Goal: Task Accomplishment & Management: Manage account settings

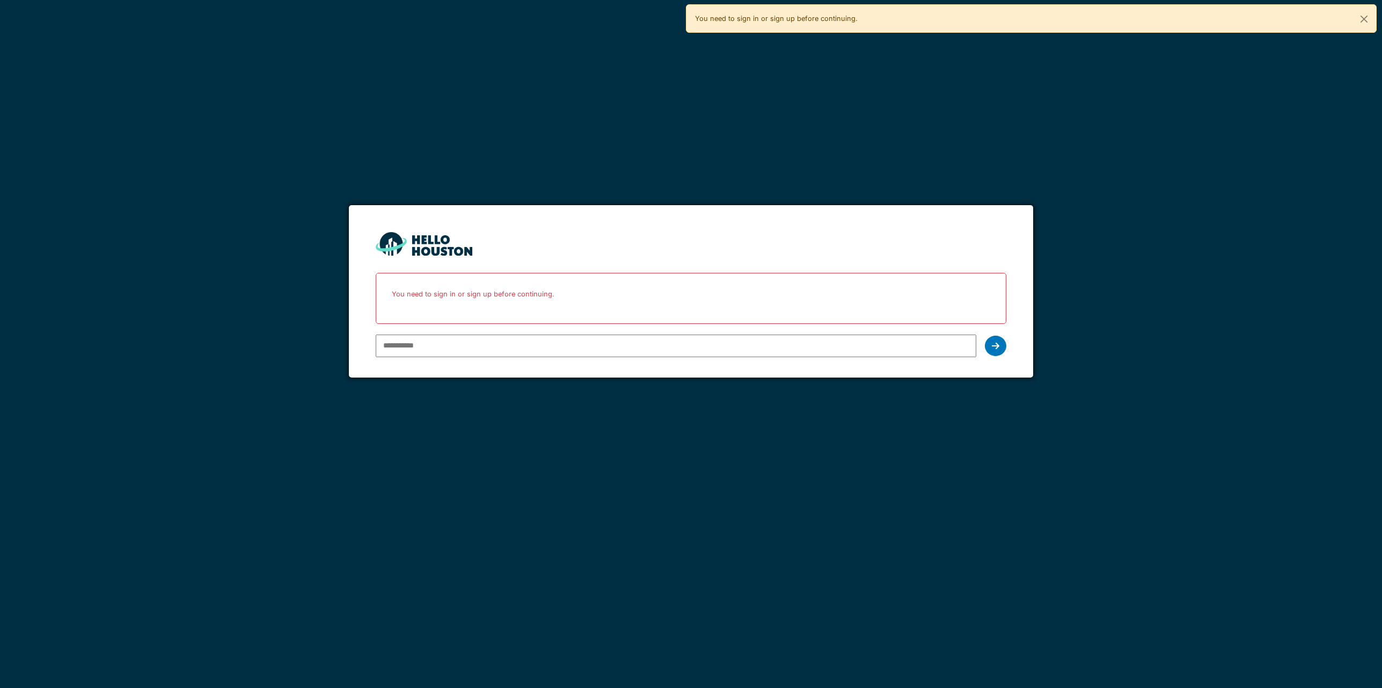
click at [435, 348] on input "email" at bounding box center [676, 345] width 601 height 23
type input "**********"
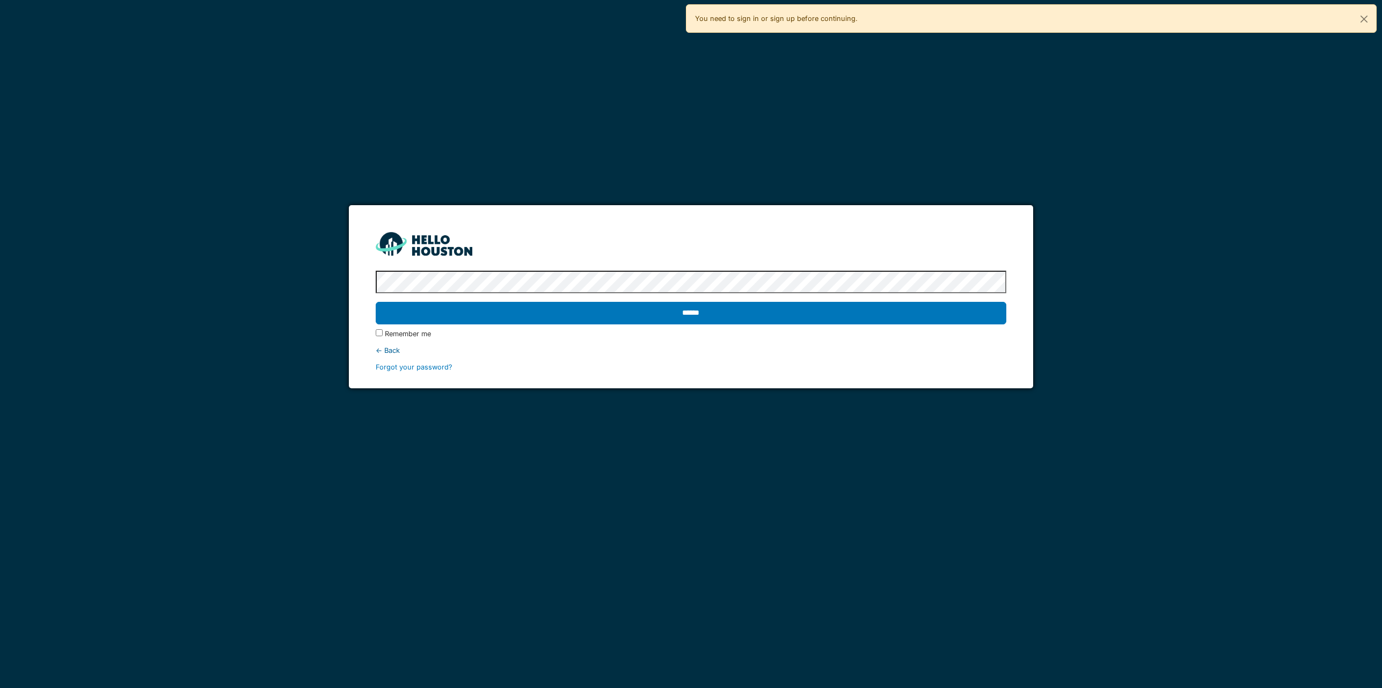
click at [475, 269] on div "****** Remember me ← Back Forgot your password?" at bounding box center [691, 319] width 631 height 106
click at [376, 280] on protonpass-control-843d at bounding box center [376, 282] width 0 height 8
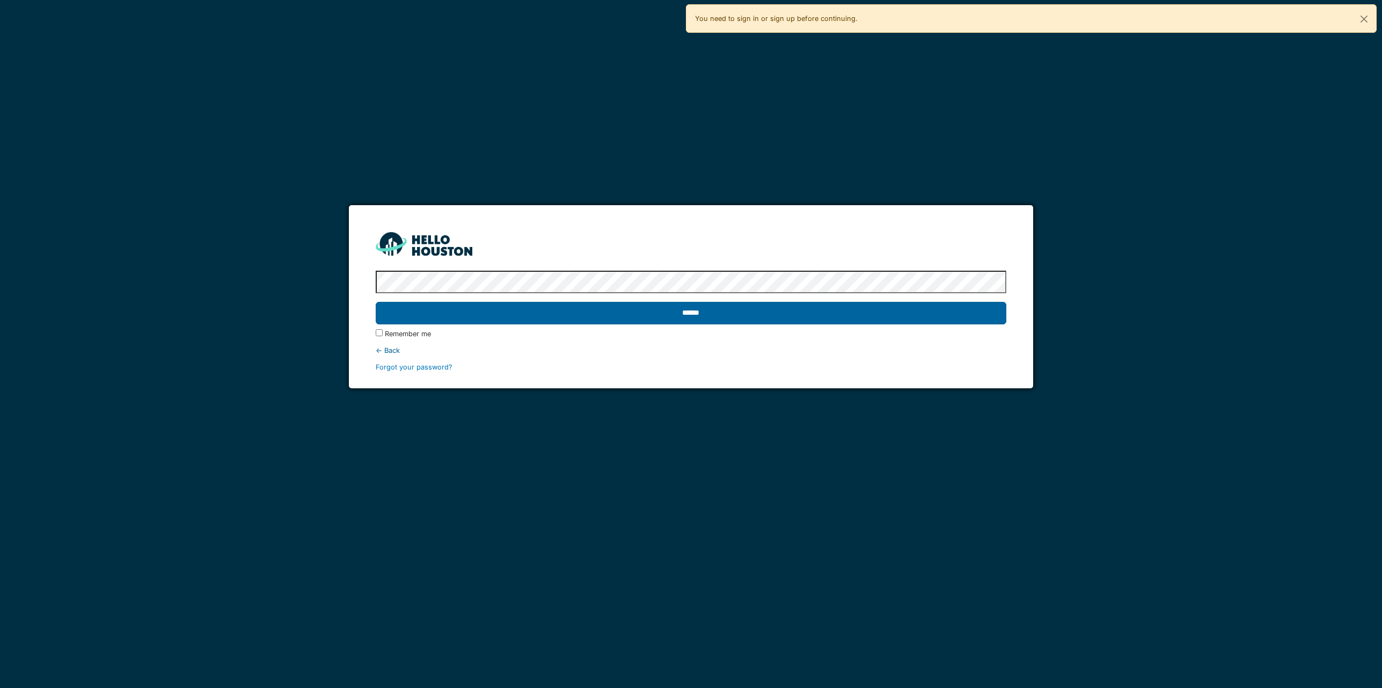
click at [823, 319] on input "******" at bounding box center [691, 313] width 631 height 23
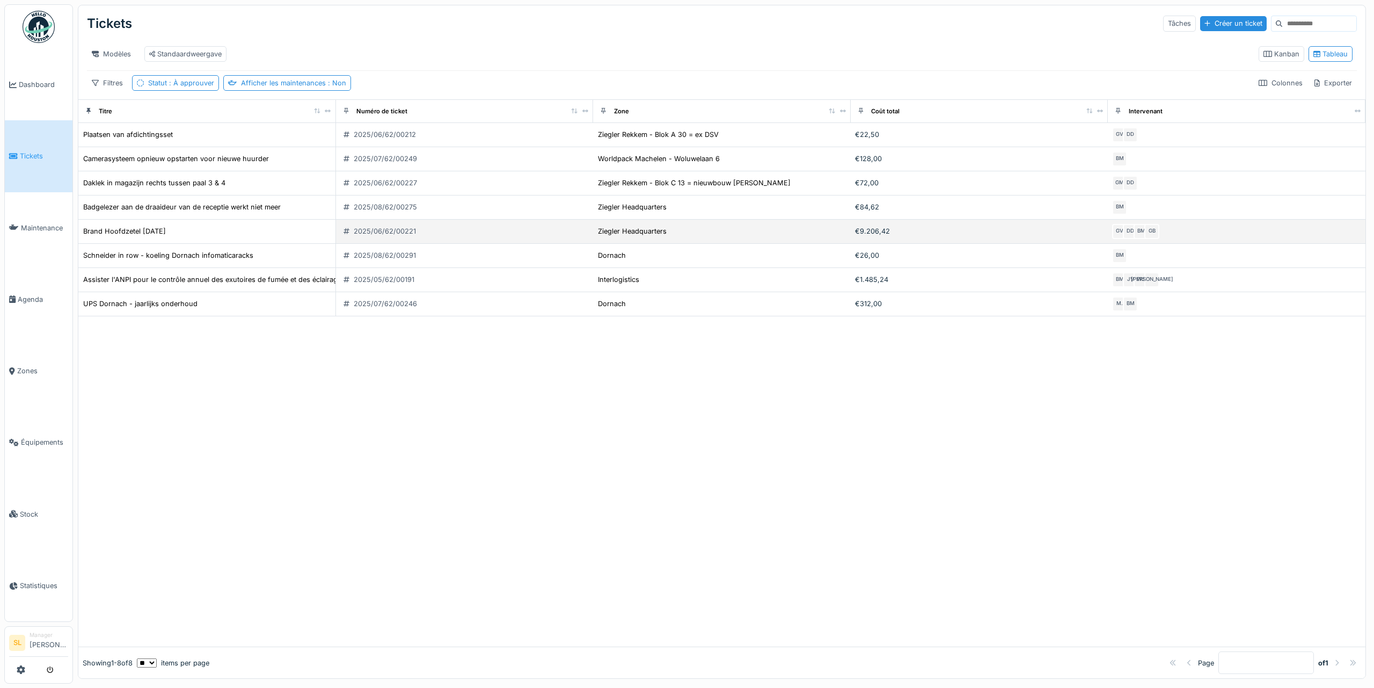
click at [228, 237] on div "Brand Hoofdzetel [DATE]" at bounding box center [207, 230] width 249 height 11
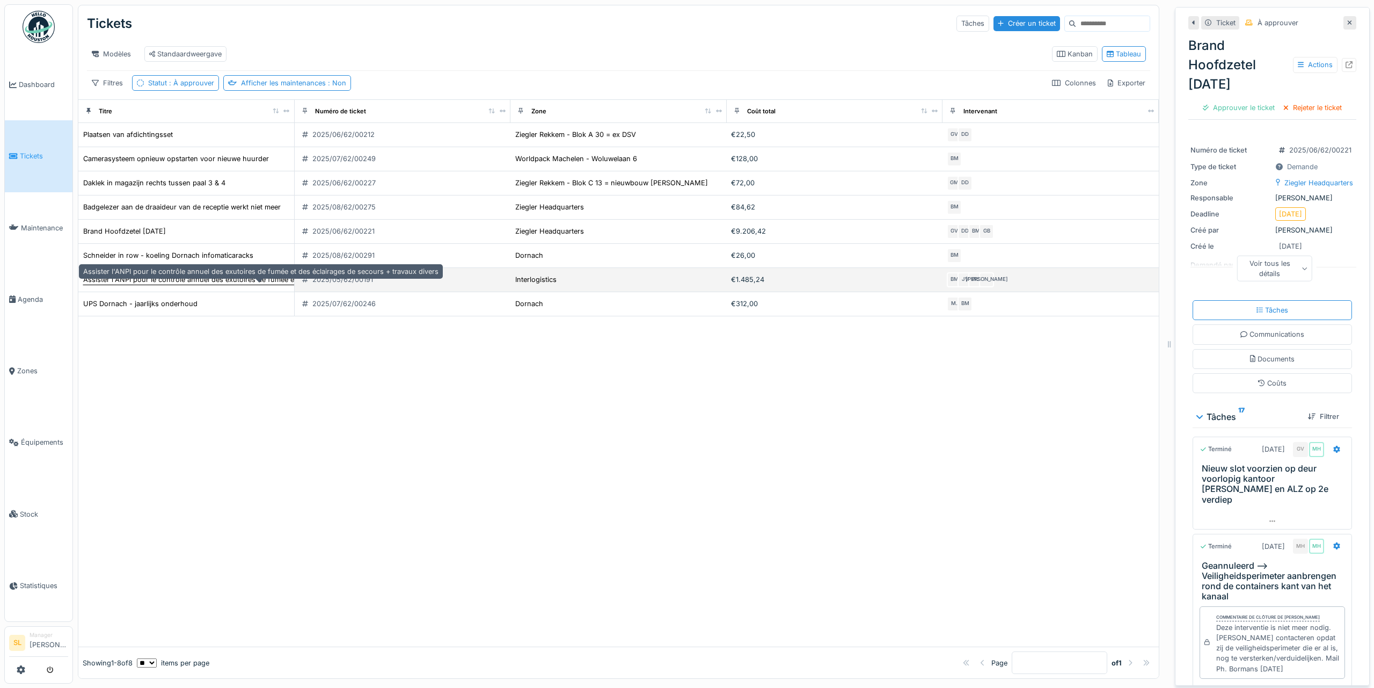
click at [183, 285] on div "Assister l'ANPI pour le contrôle annuel des exutoires de fumée et des éclairage…" at bounding box center [260, 279] width 355 height 10
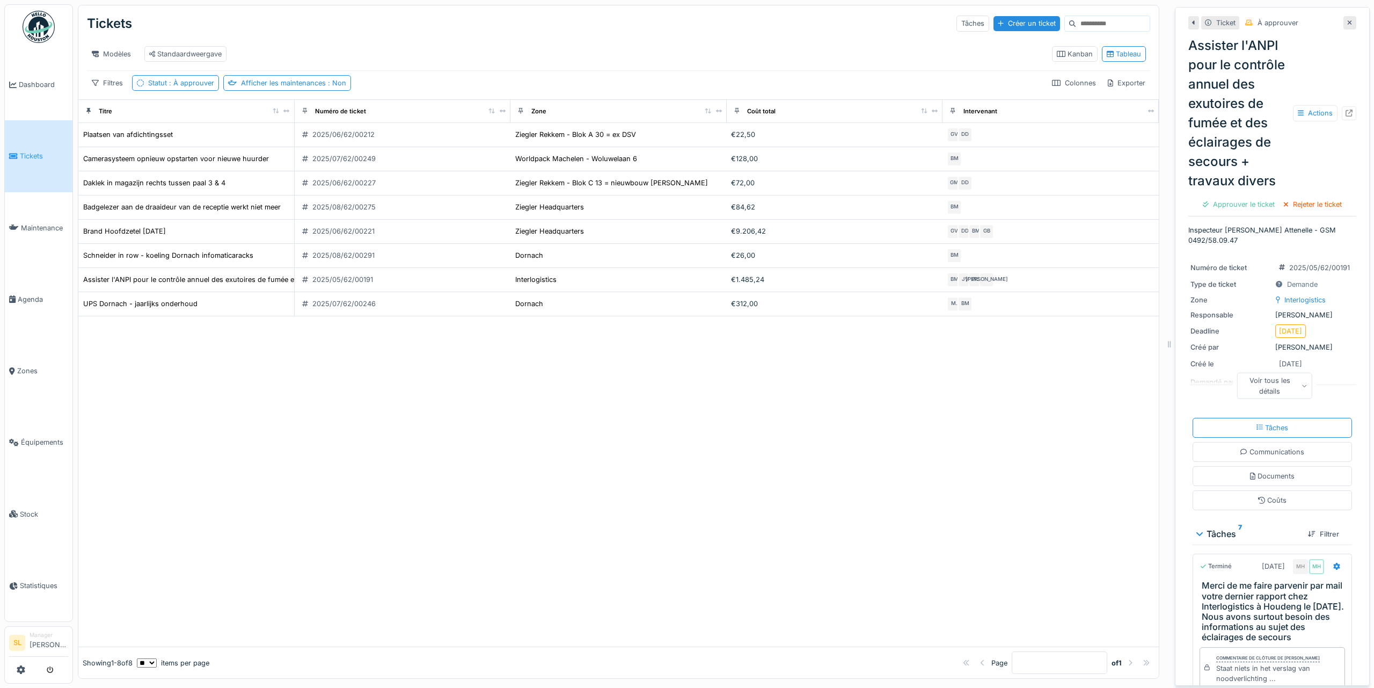
click at [1285, 398] on div "Voir tous les détails" at bounding box center [1275, 386] width 76 height 26
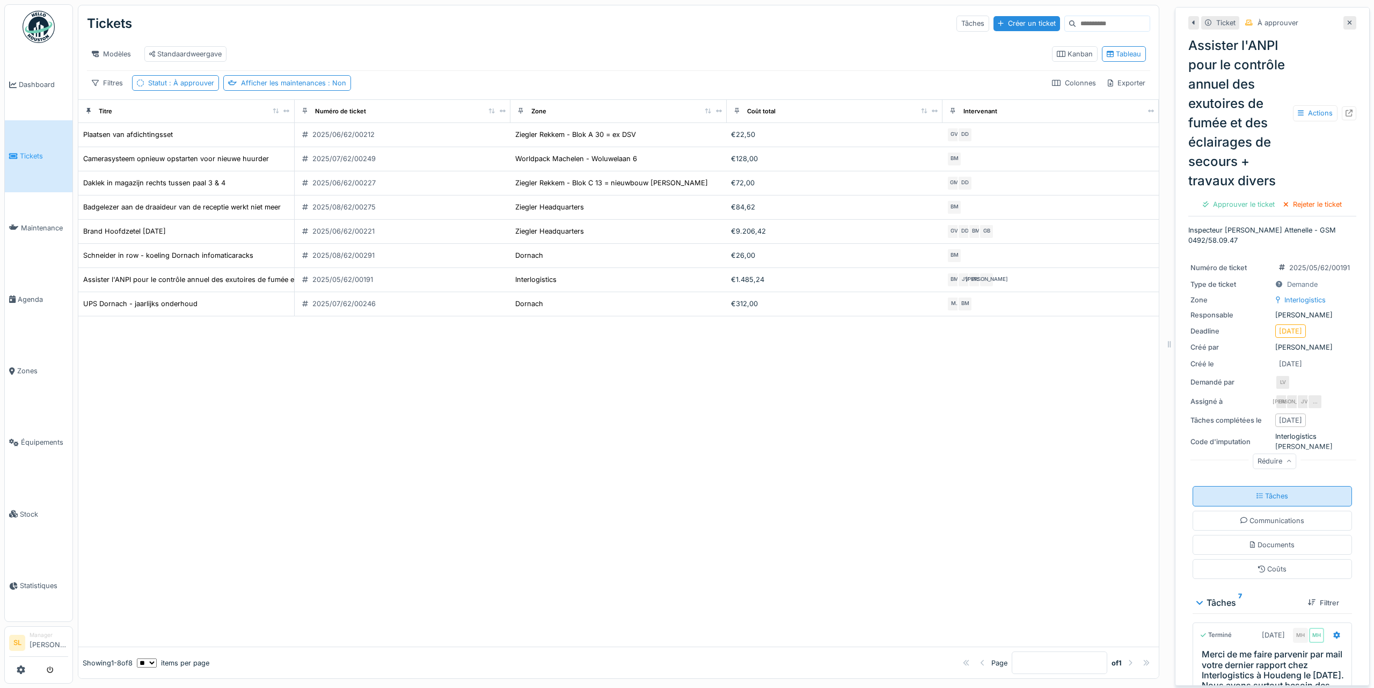
scroll to position [486, 0]
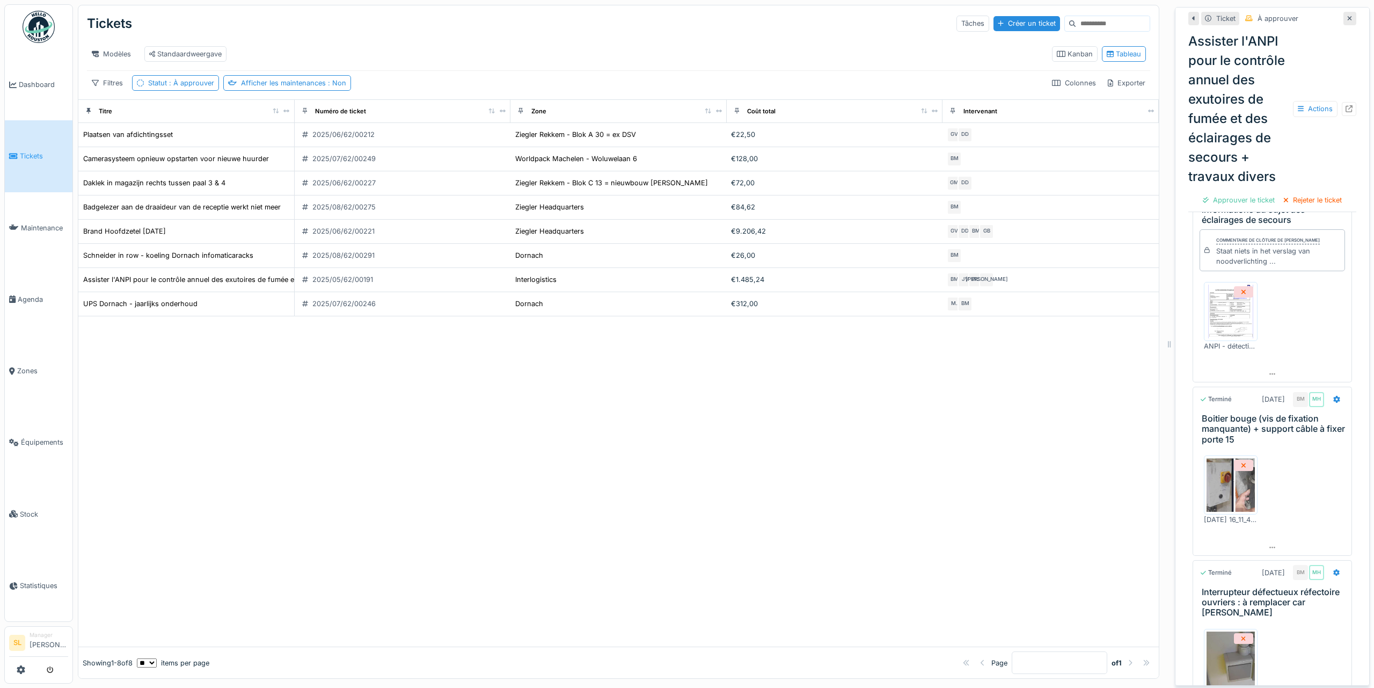
click at [1225, 338] on img at bounding box center [1231, 312] width 48 height 54
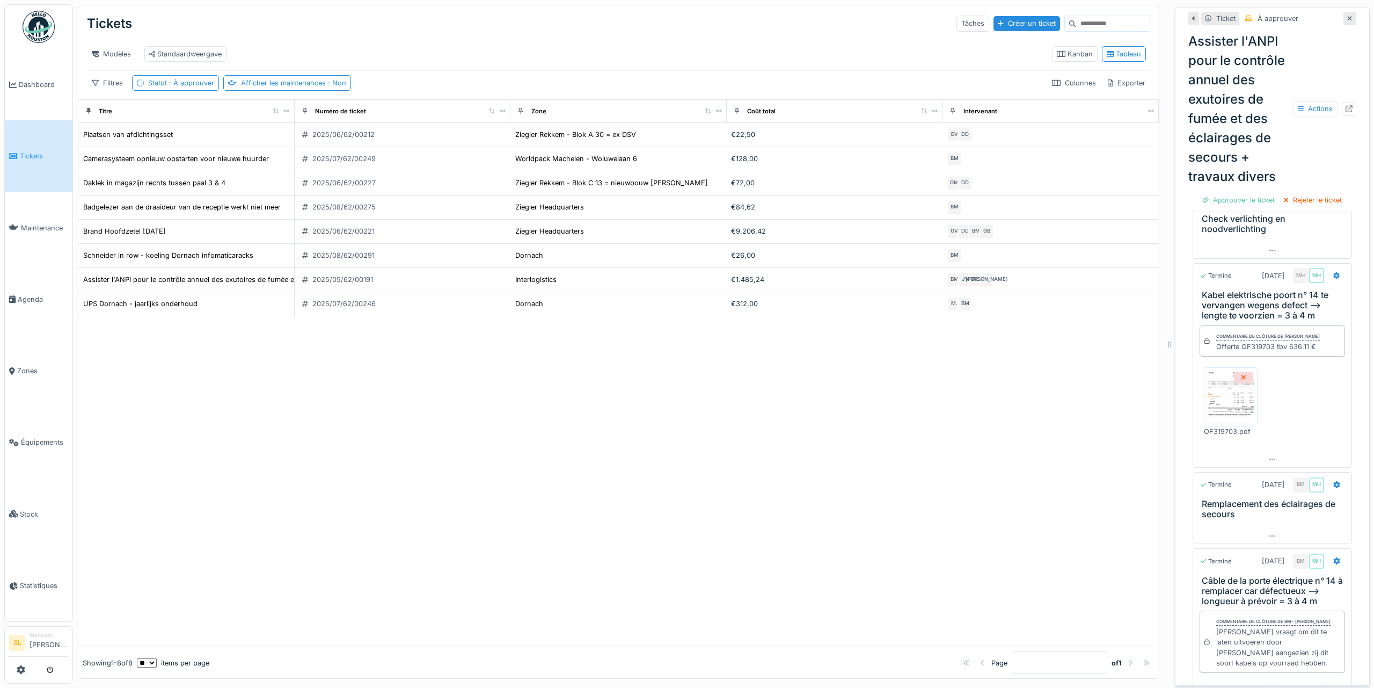
scroll to position [652, 0]
click at [1213, 396] on img at bounding box center [1231, 397] width 48 height 54
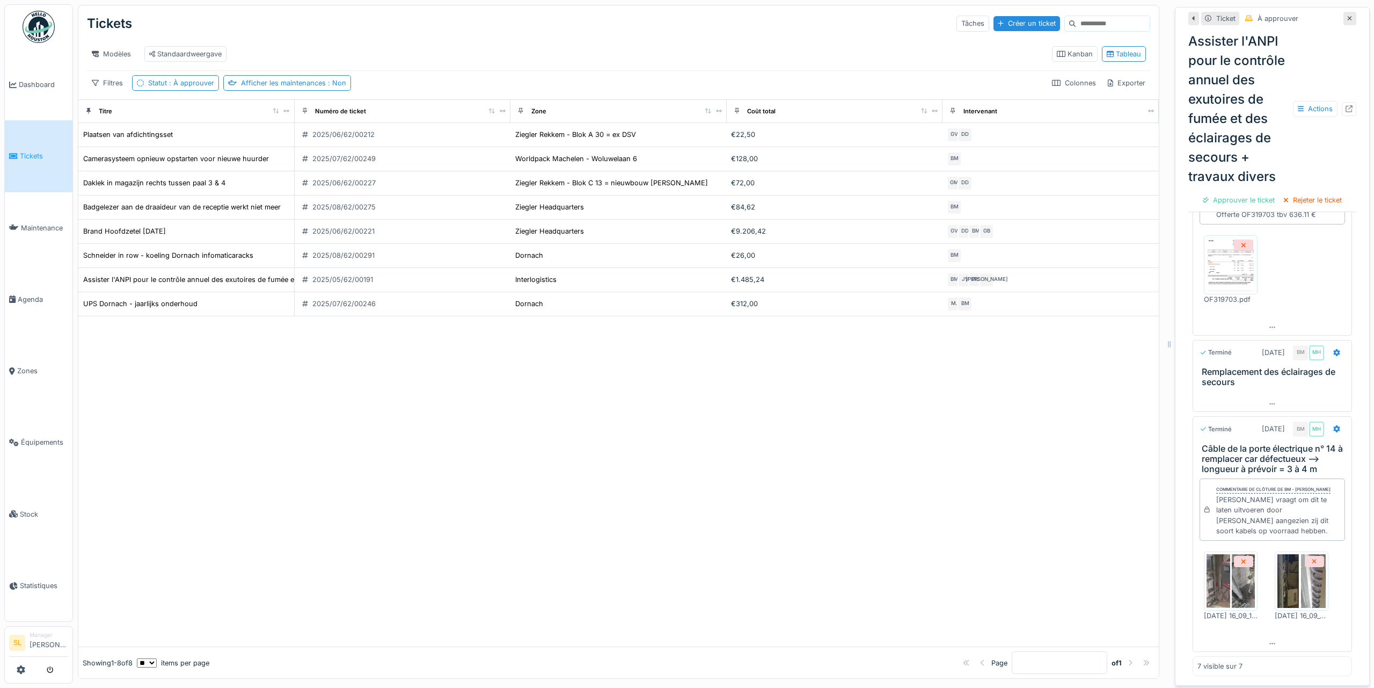
scroll to position [8, 0]
click at [1211, 565] on img at bounding box center [1231, 581] width 48 height 54
click at [1199, 207] on div "Approuver le ticket" at bounding box center [1239, 200] width 81 height 14
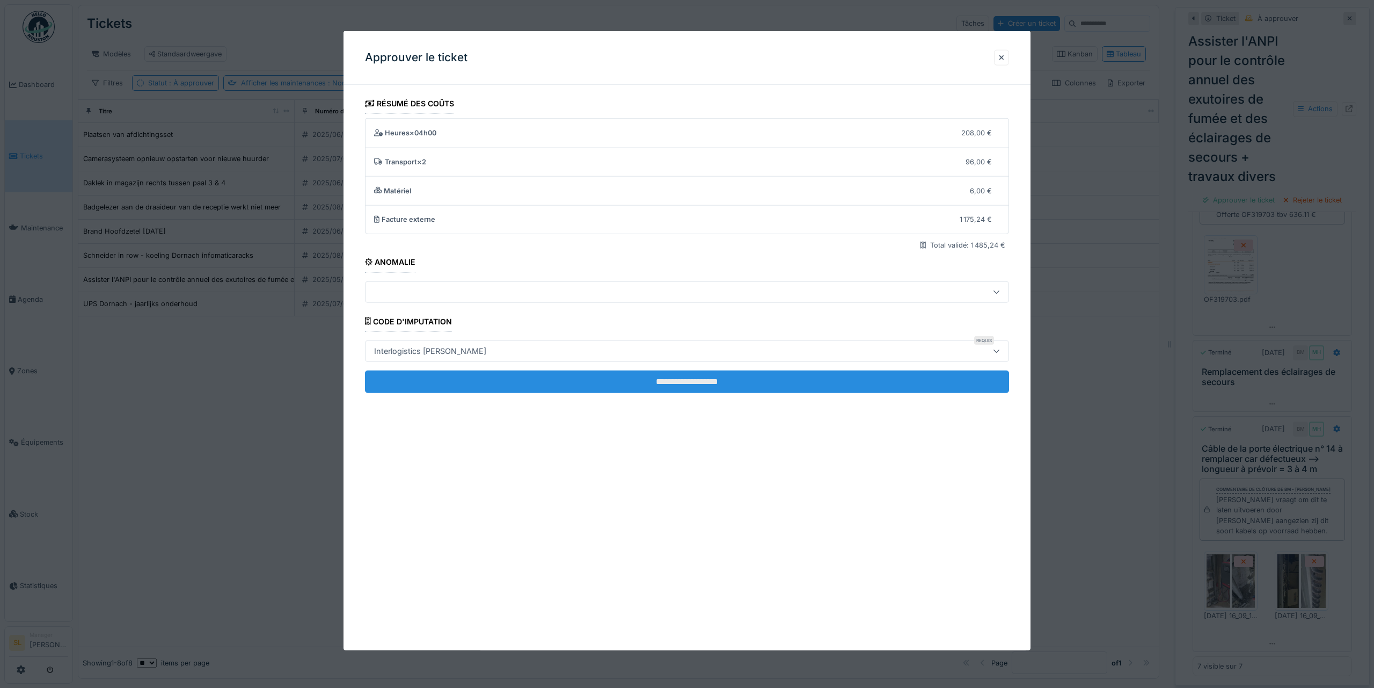
click at [709, 392] on input "**********" at bounding box center [687, 381] width 644 height 23
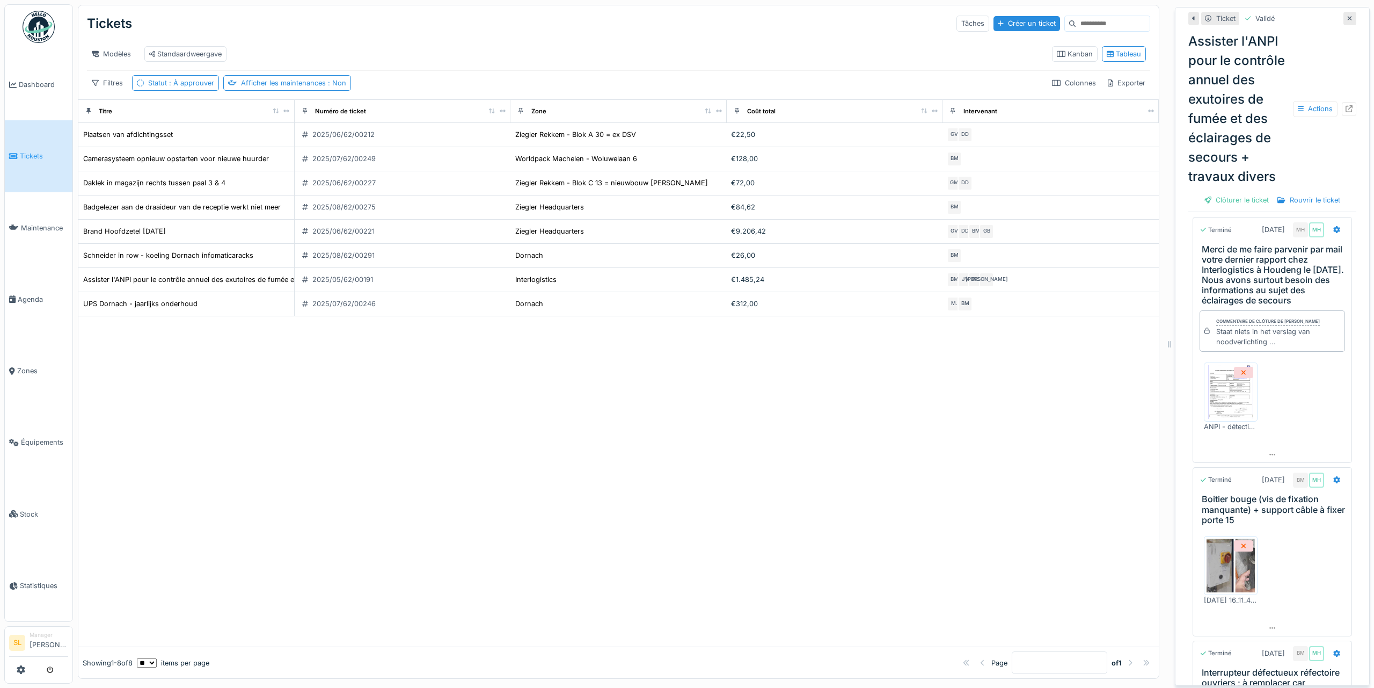
scroll to position [486, 0]
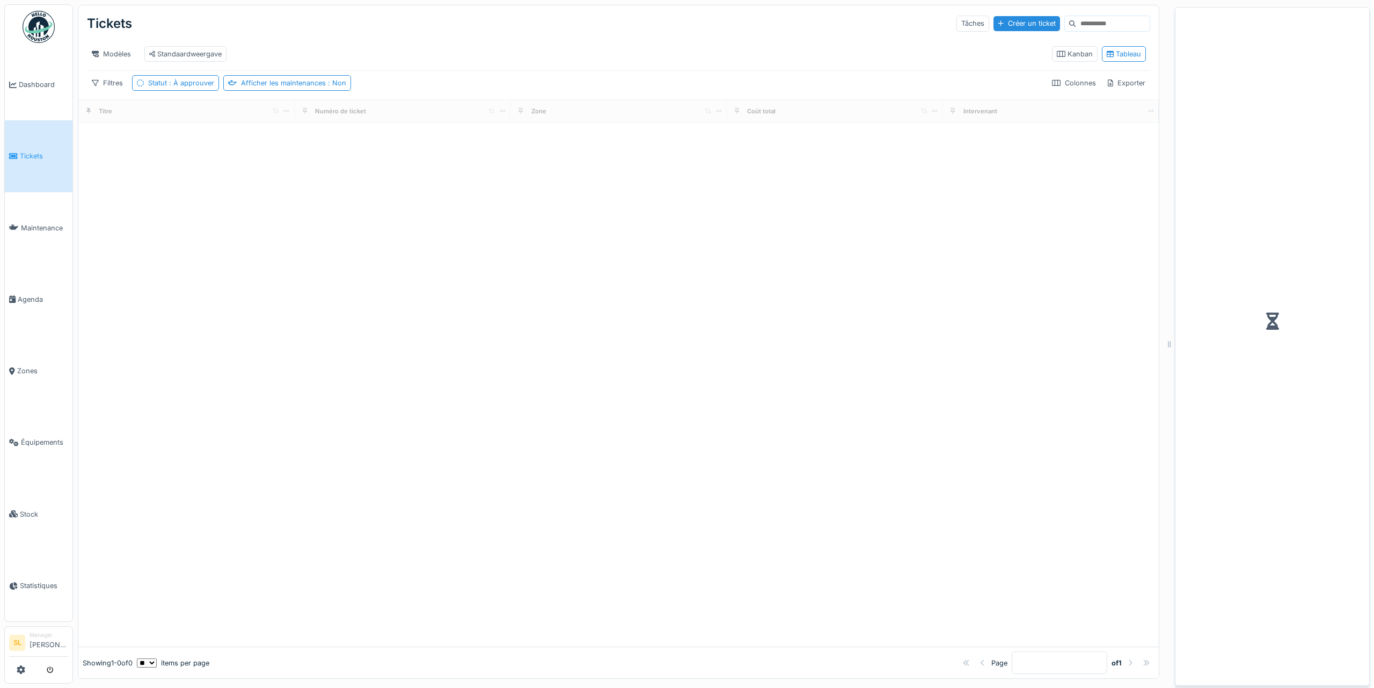
scroll to position [8, 0]
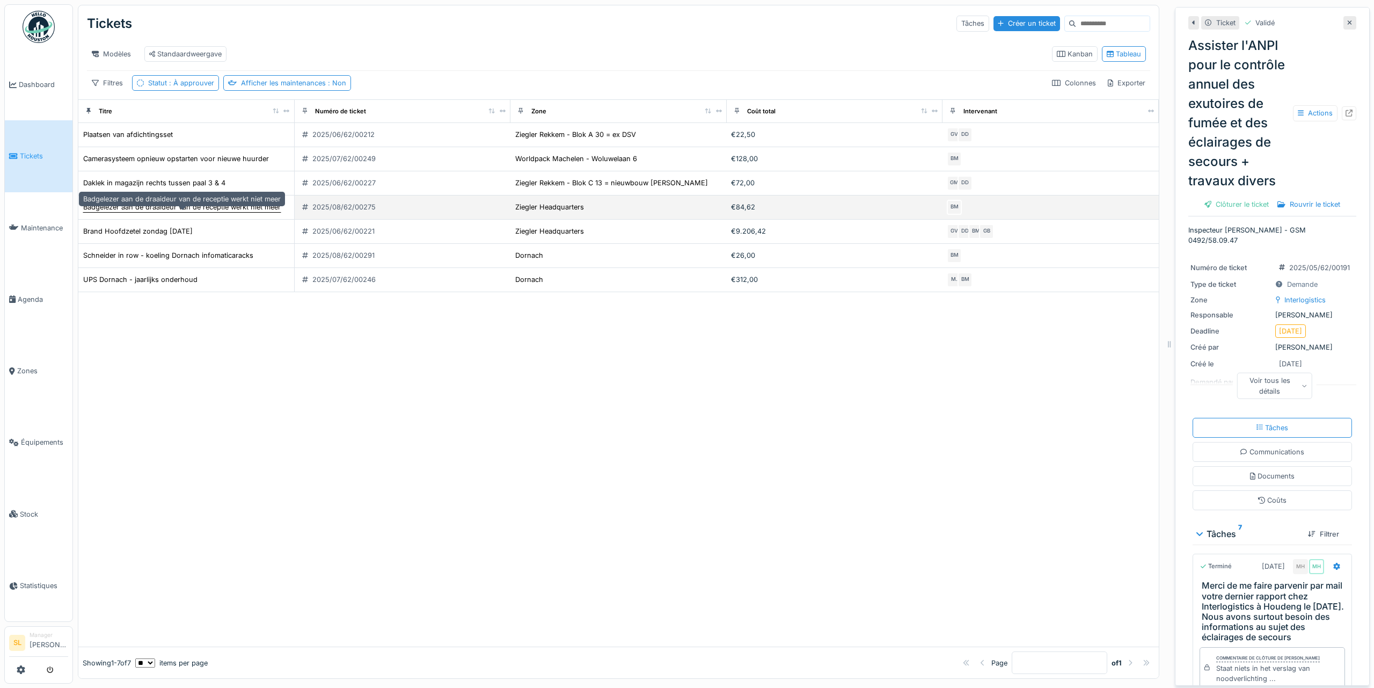
click at [176, 210] on div "Badgelezer aan de draaideur van de receptie werkt niet meer" at bounding box center [182, 207] width 198 height 10
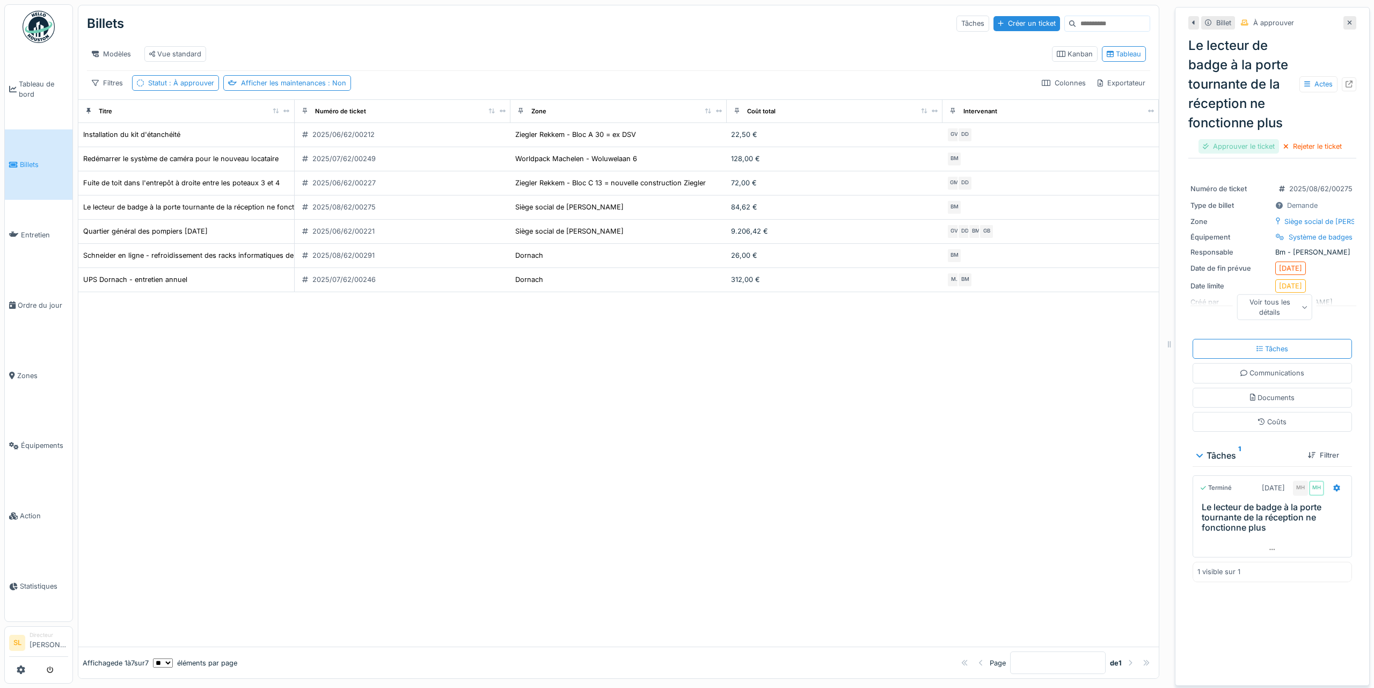
click at [1251, 144] on div "Approuver le ticket" at bounding box center [1239, 146] width 81 height 14
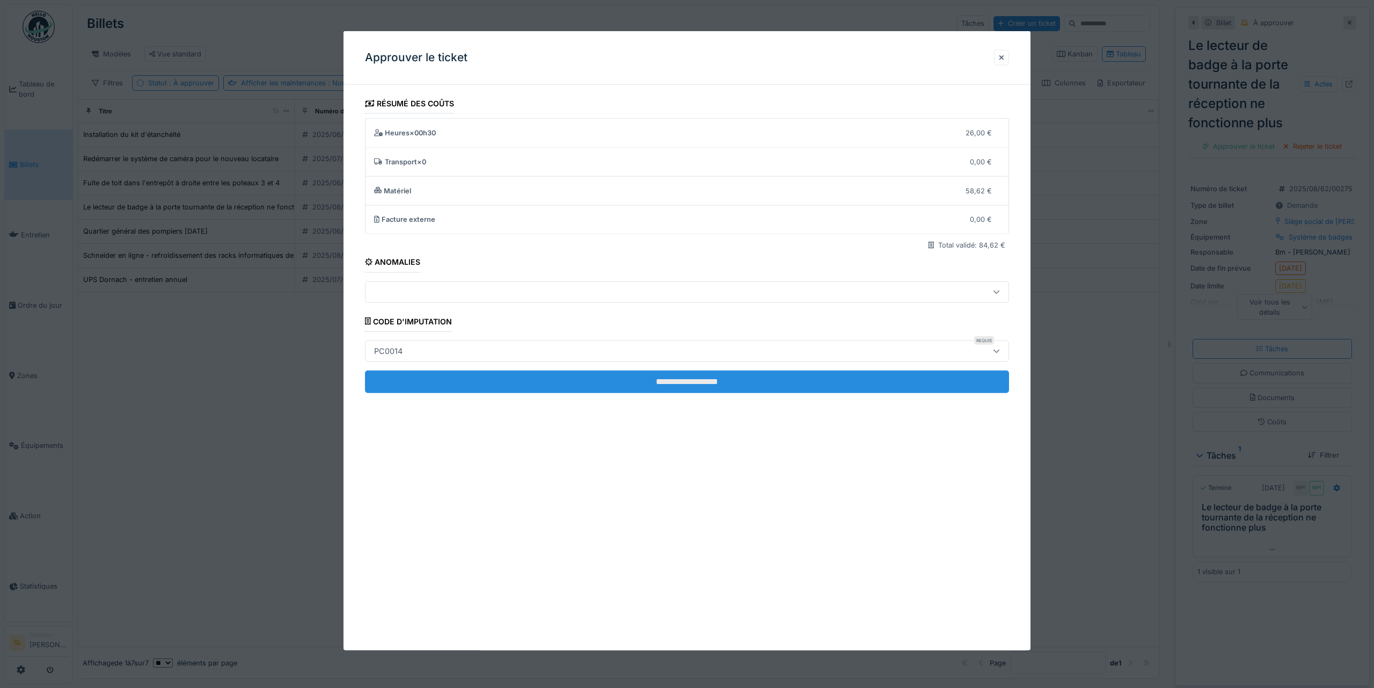
click at [738, 375] on input "**********" at bounding box center [687, 381] width 644 height 23
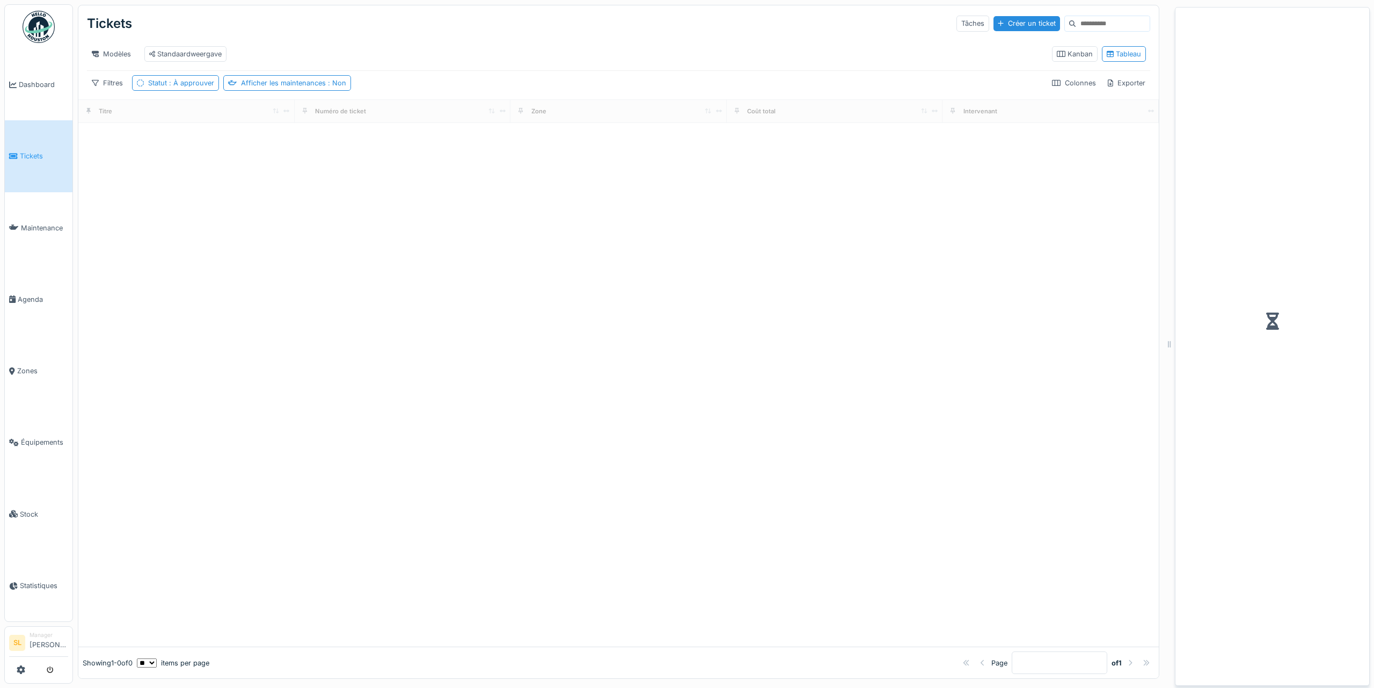
scroll to position [8, 0]
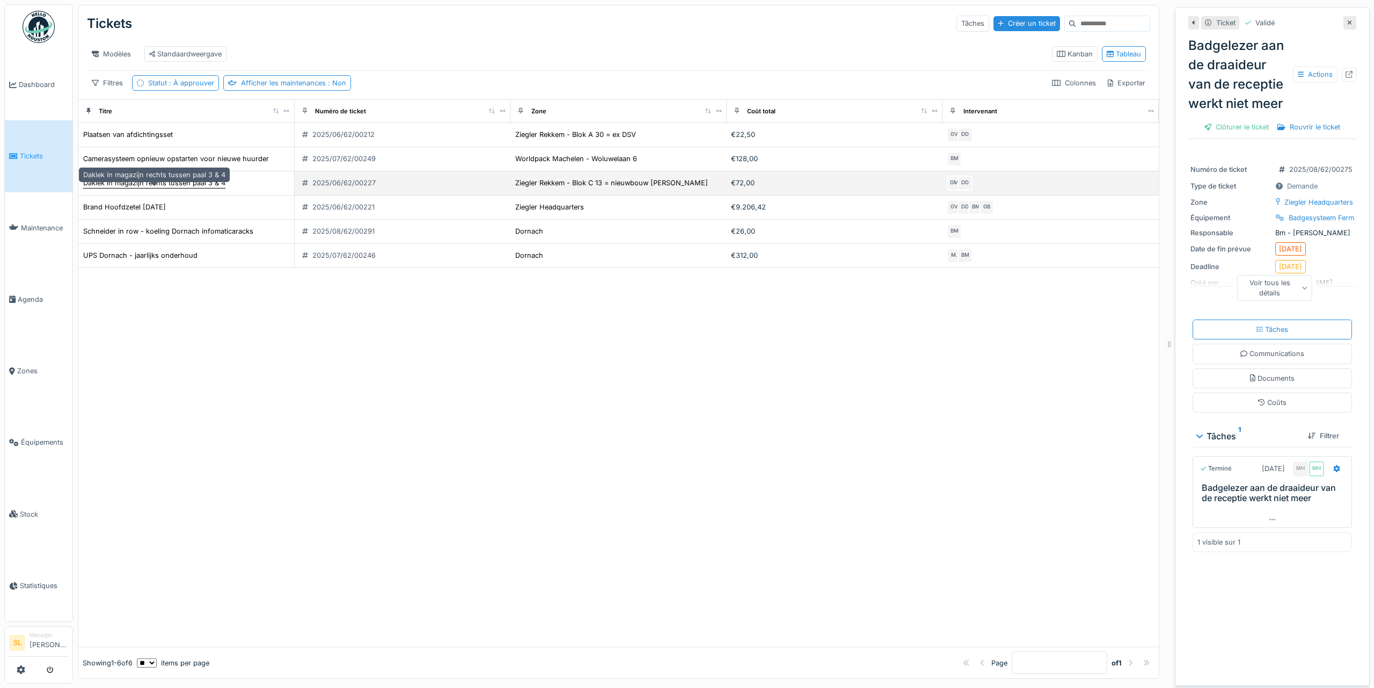
click at [129, 184] on div "Daklek in magazijn rechts tussen paal 3 & 4" at bounding box center [154, 183] width 142 height 10
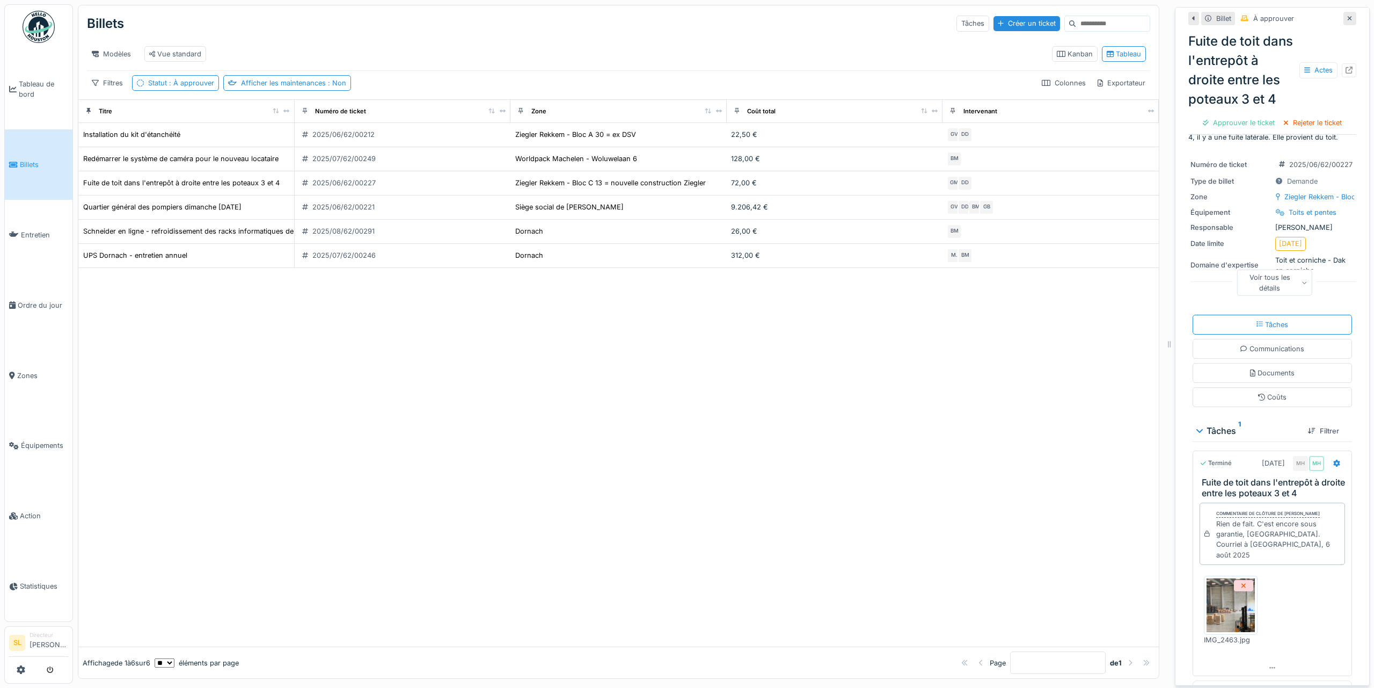
scroll to position [30, 0]
click at [1265, 291] on div "Voir tous les détails" at bounding box center [1275, 278] width 76 height 26
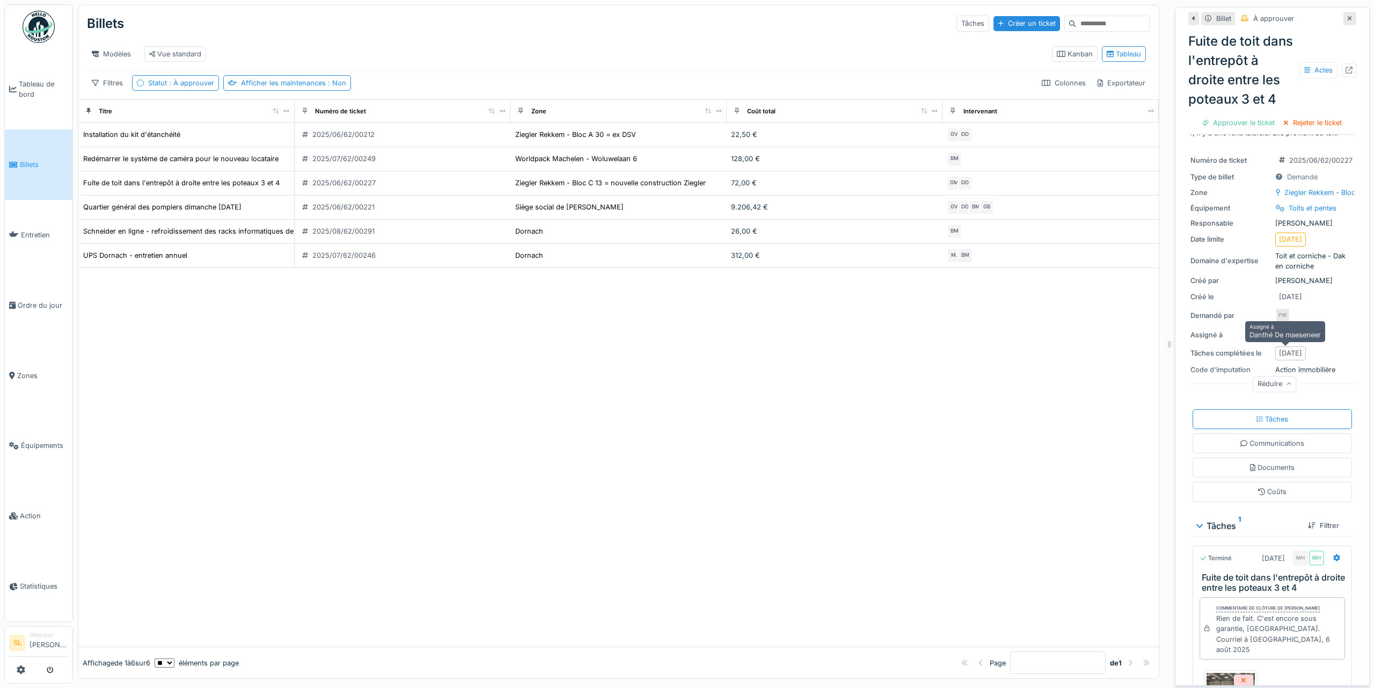
scroll to position [60, 0]
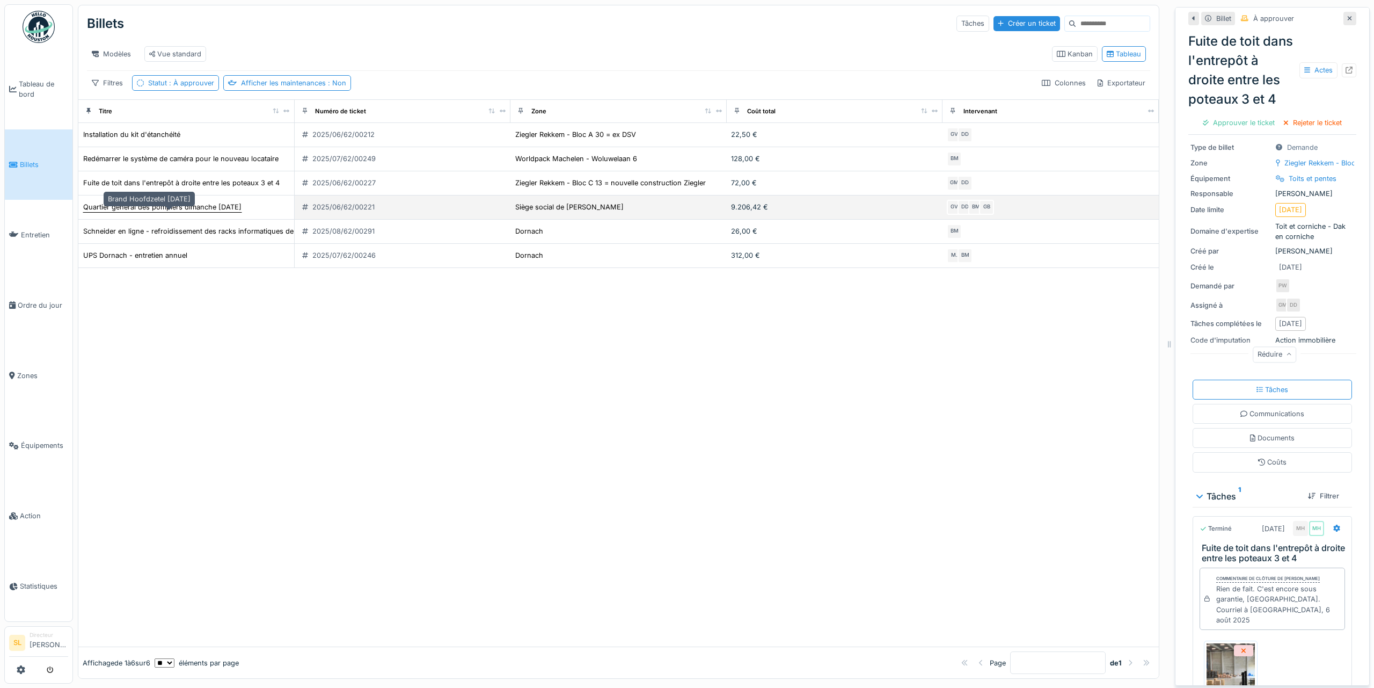
click at [177, 208] on font "Quartier général des pompiers dimanche 22.06.2025" at bounding box center [162, 207] width 158 height 8
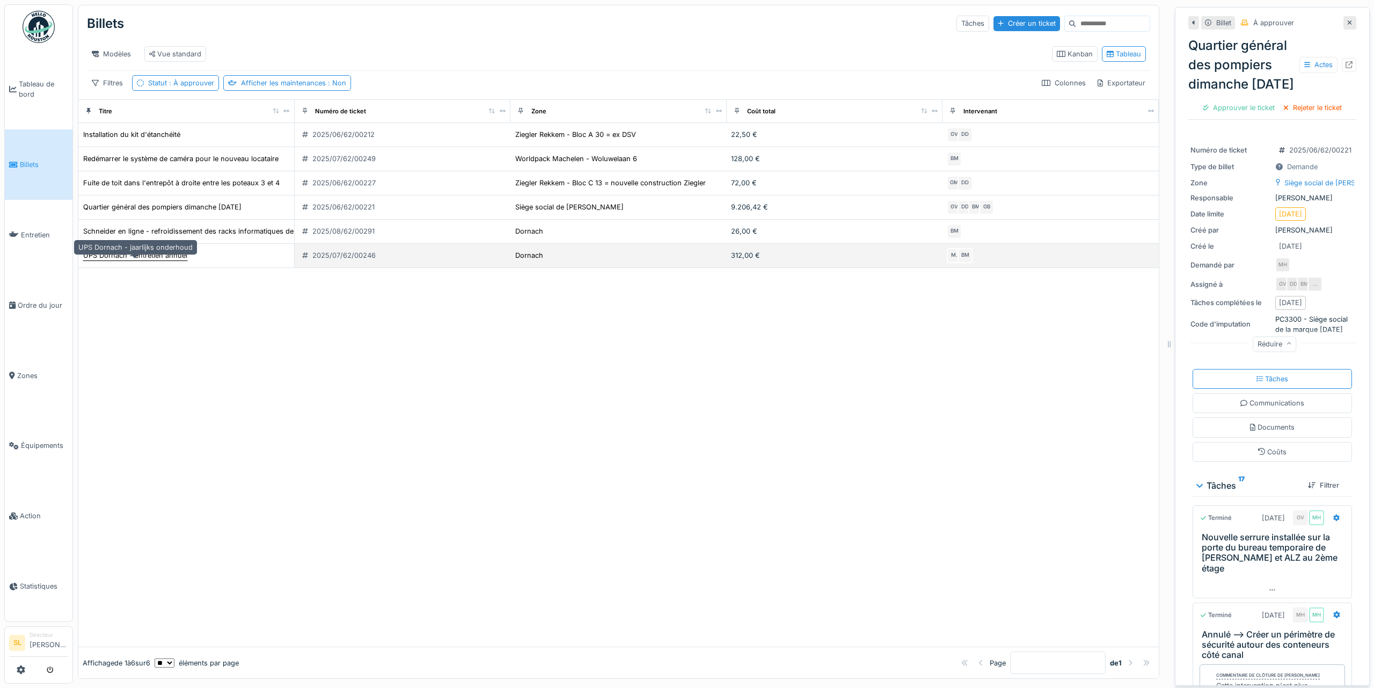
click at [170, 255] on font "UPS Dornach - entretien annuel" at bounding box center [135, 255] width 104 height 8
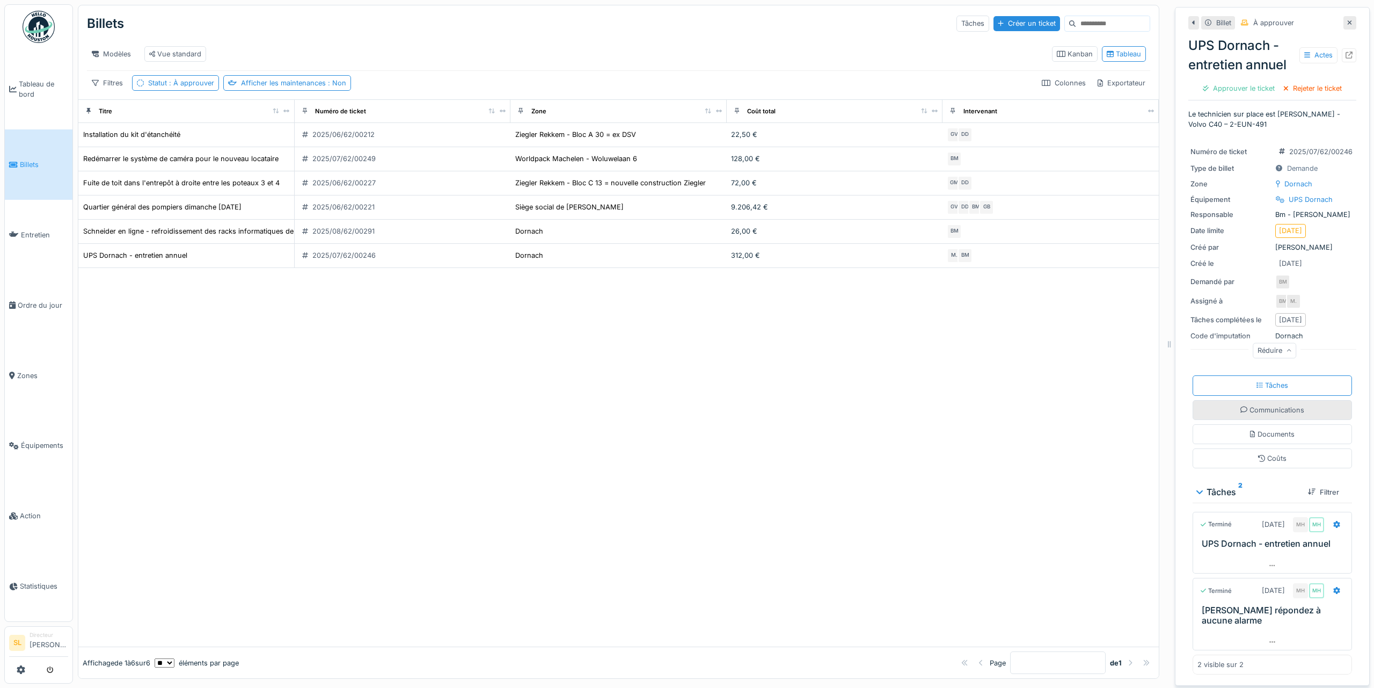
click at [1268, 411] on font "Communications" at bounding box center [1277, 410] width 55 height 8
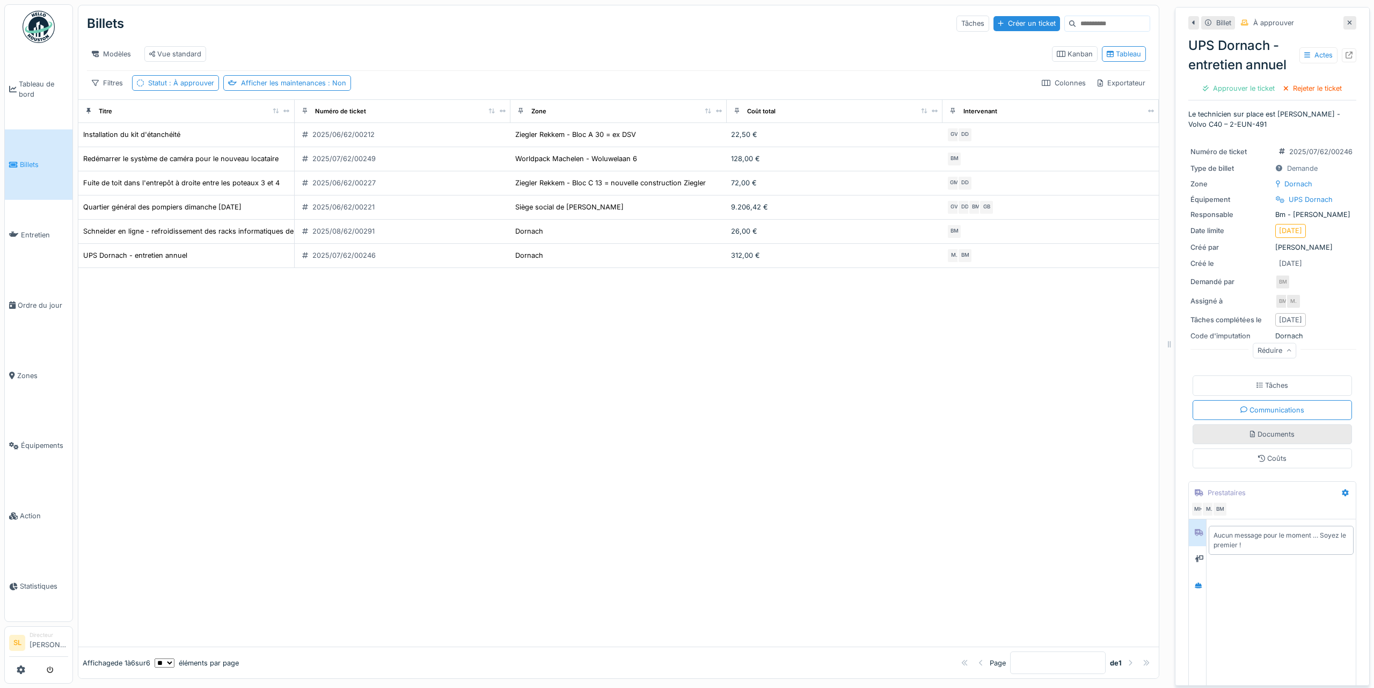
scroll to position [25, 0]
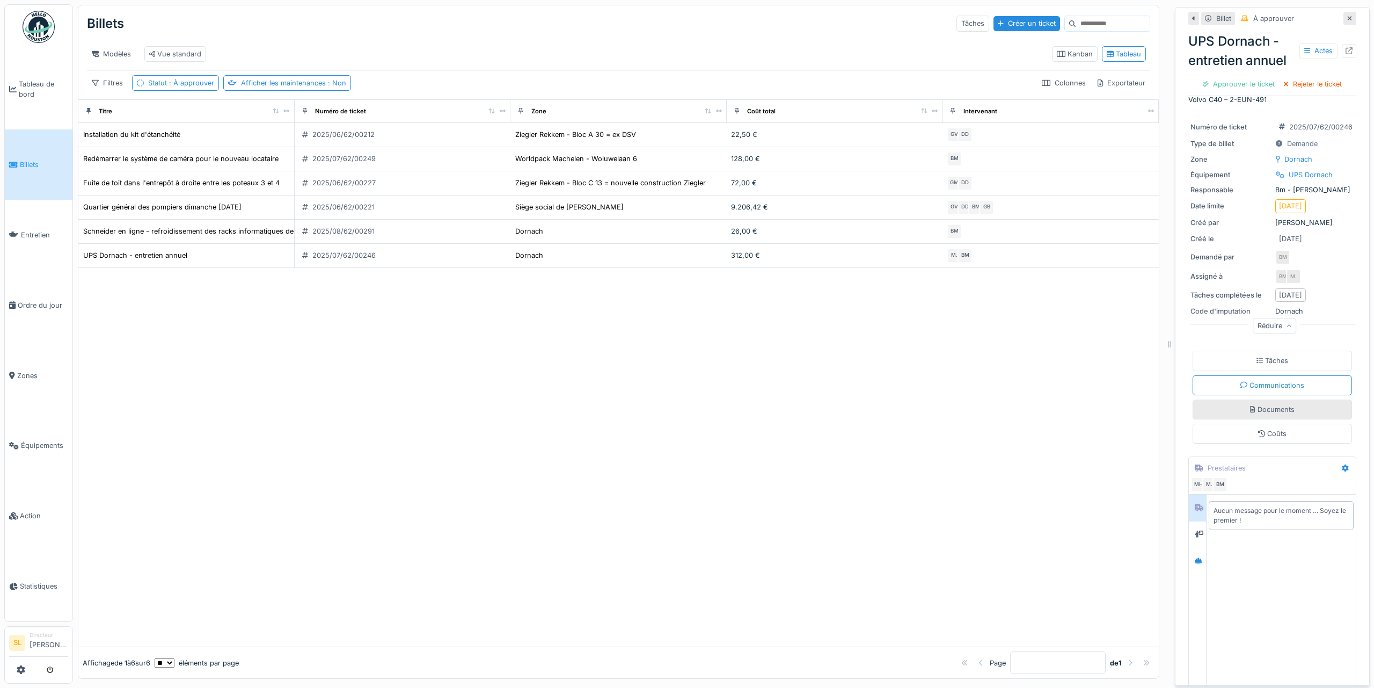
click at [1270, 418] on div "Documents" at bounding box center [1272, 409] width 159 height 20
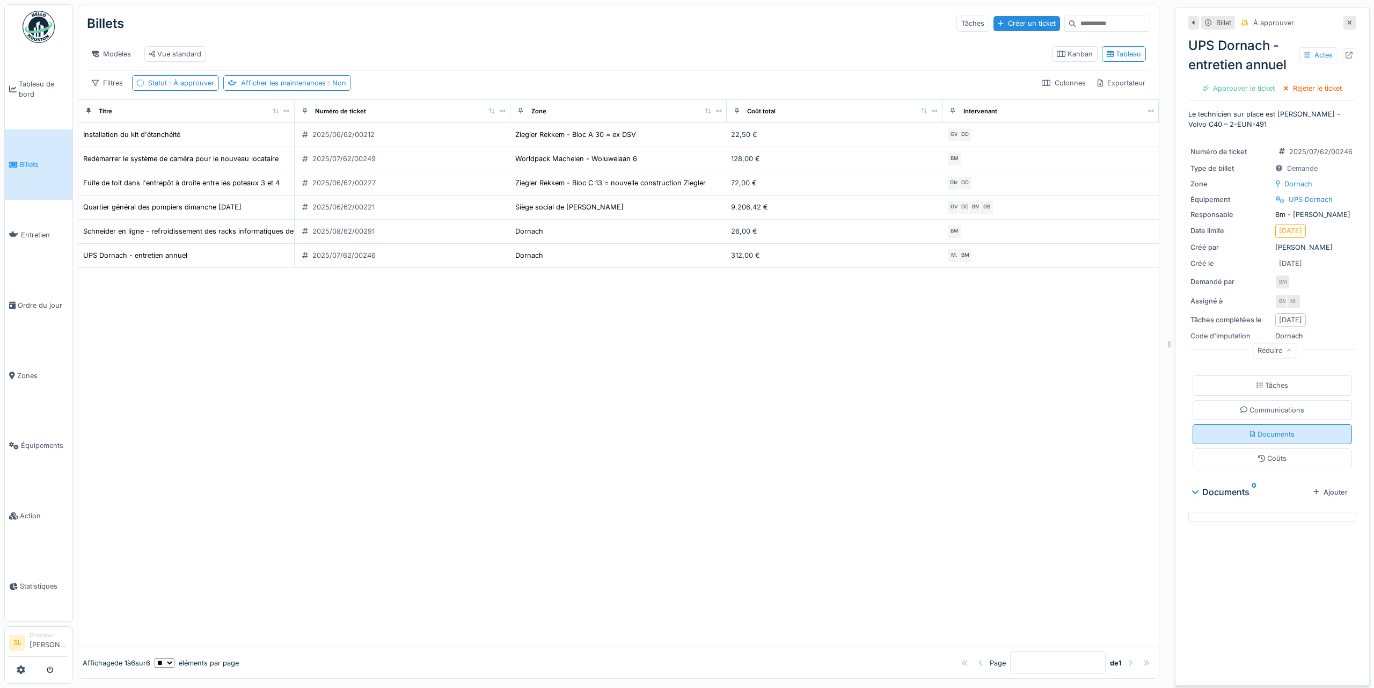
scroll to position [0, 0]
click at [1346, 52] on icon at bounding box center [1349, 55] width 7 height 7
click at [1220, 84] on font "Approuver le ticket" at bounding box center [1244, 88] width 62 height 8
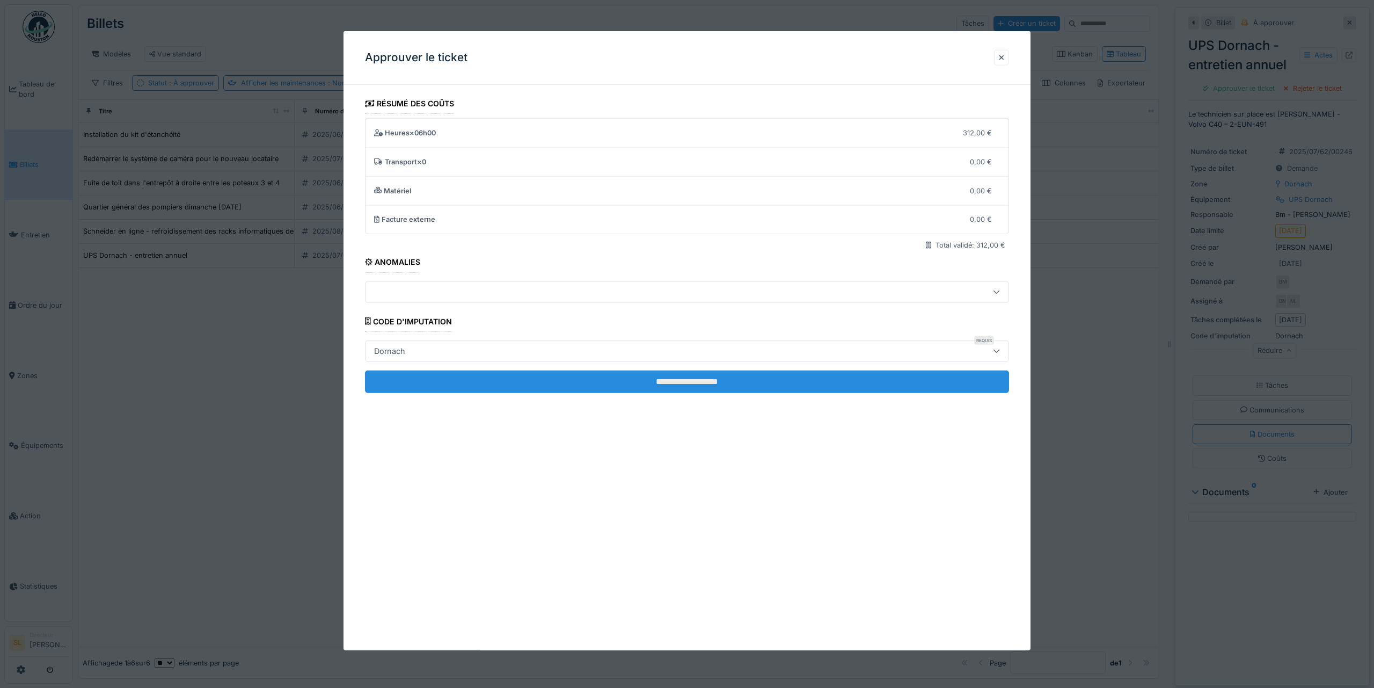
click at [731, 388] on input "**********" at bounding box center [687, 381] width 644 height 23
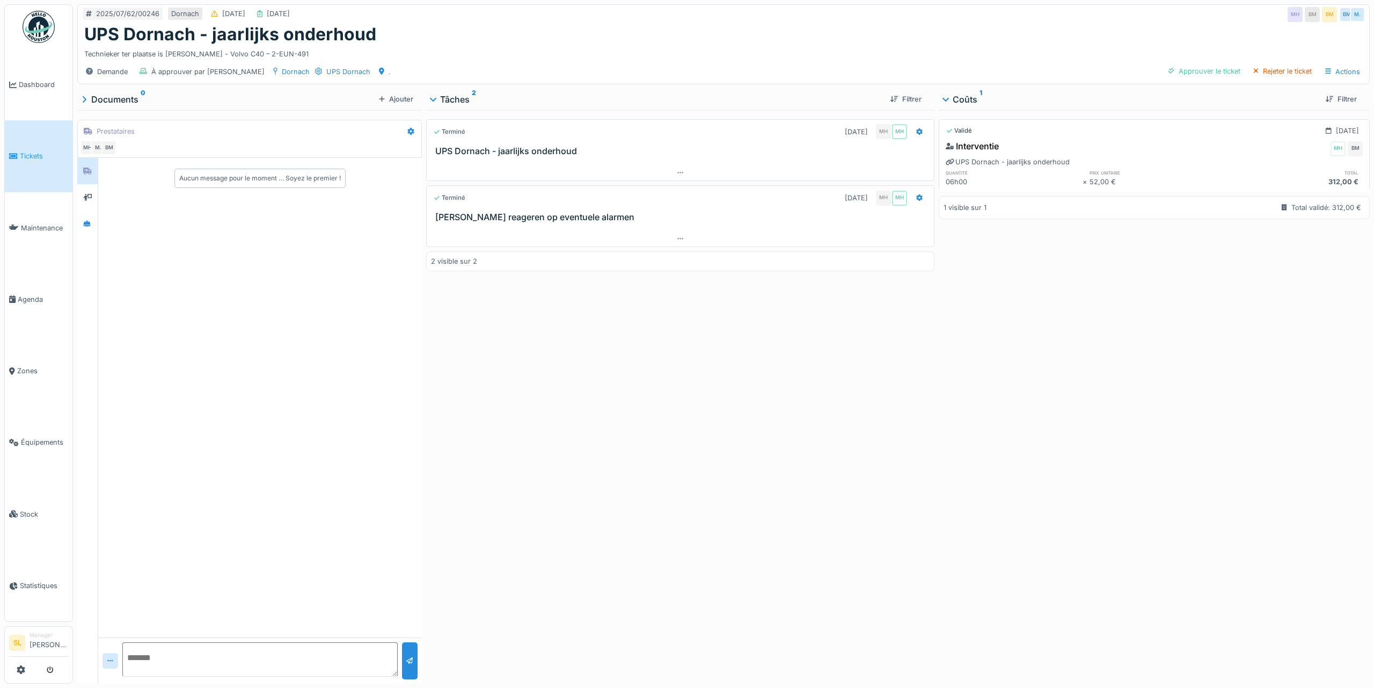
click at [1125, 137] on div "Interventie MH BM UPS Dornach - jaarlijks onderhoud quantité prix unitaire tota…" at bounding box center [1154, 163] width 431 height 52
click at [998, 161] on div "UPS Dornach - jaarlijks onderhoud" at bounding box center [1008, 162] width 124 height 10
click at [947, 162] on icon at bounding box center [950, 161] width 9 height 7
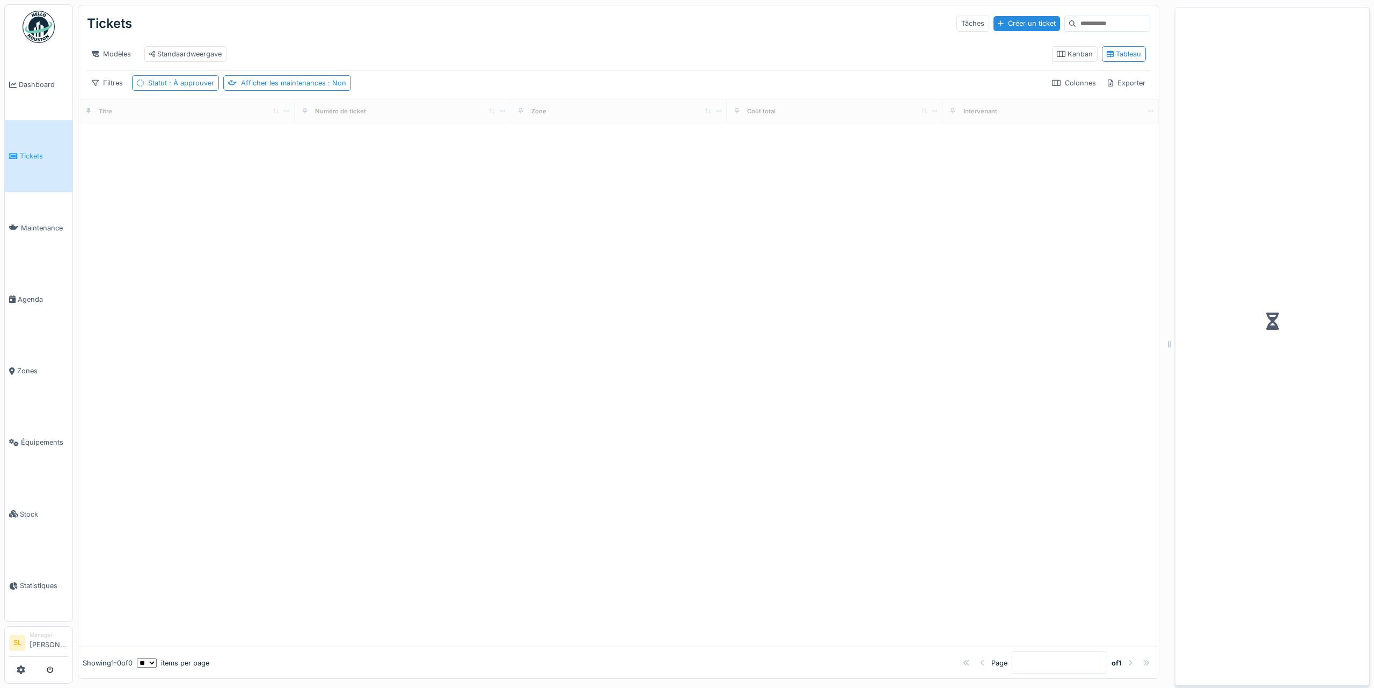
scroll to position [8, 0]
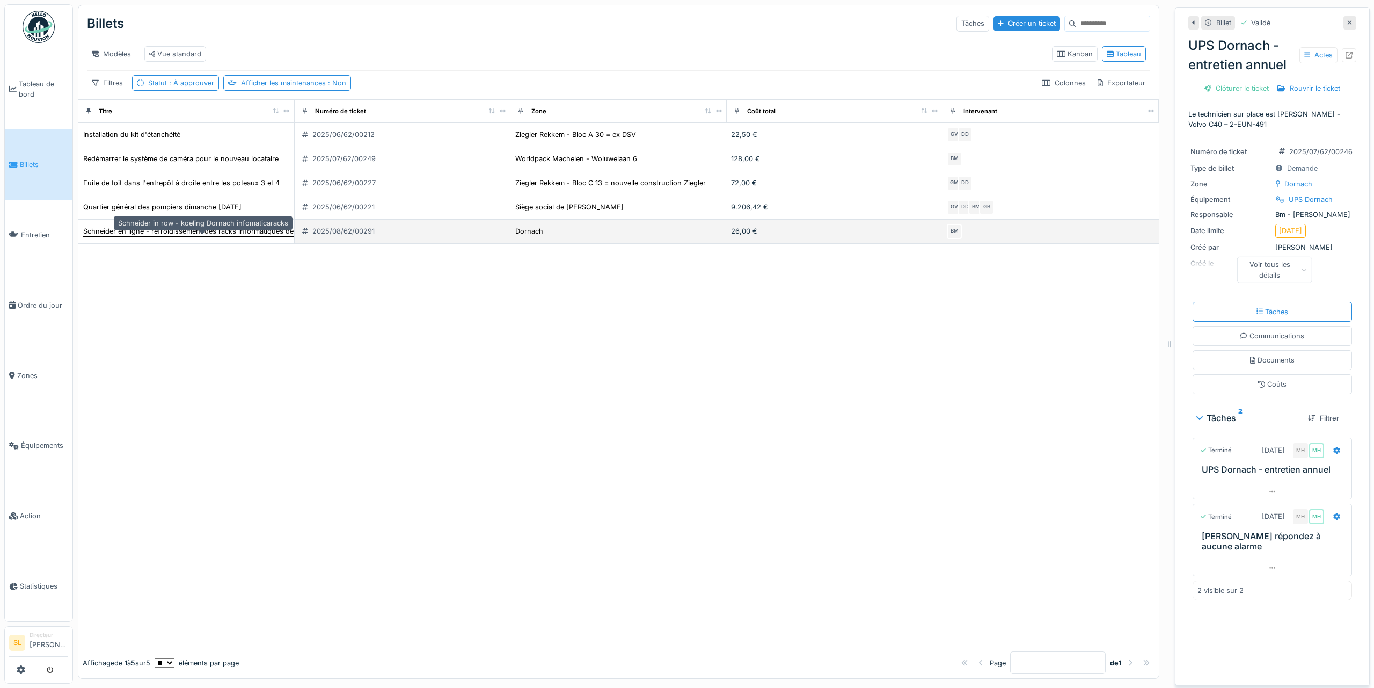
click at [192, 235] on div "Schneider en ligne - refroidissement des racks informatiques de Dornach" at bounding box center [225, 231] width 284 height 10
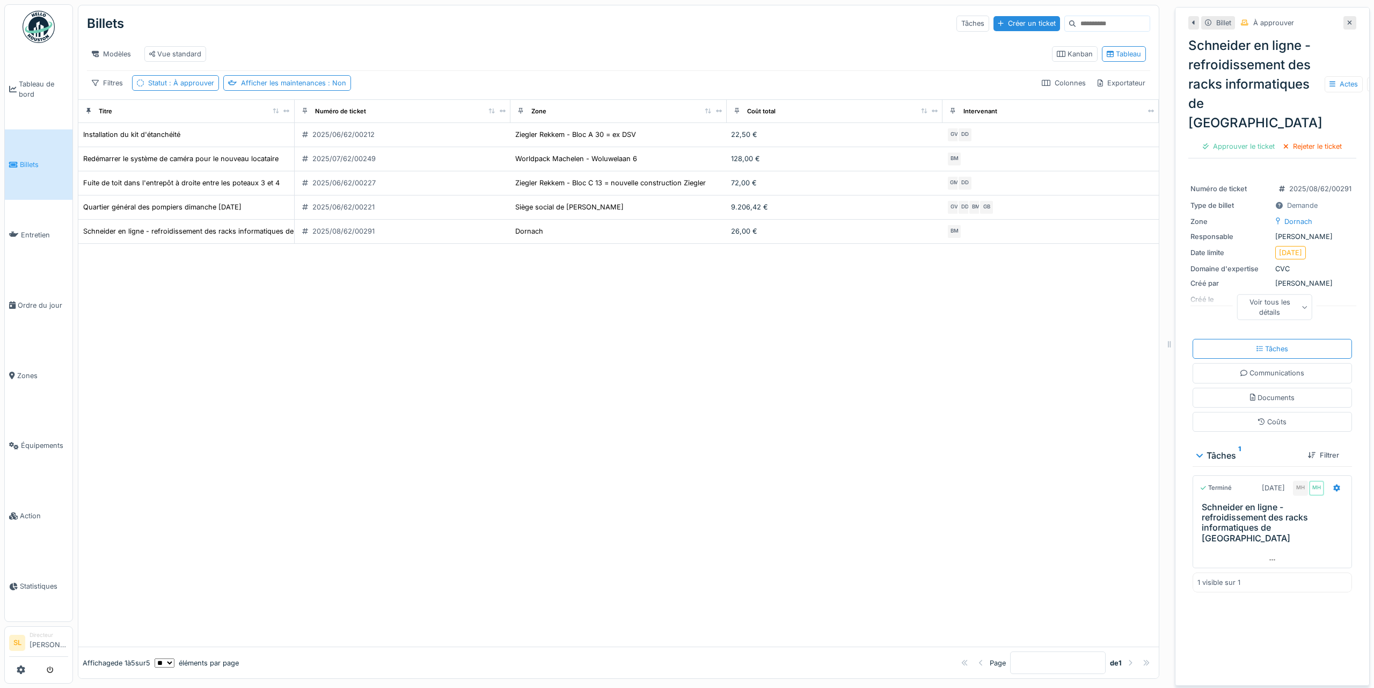
click at [1261, 316] on font "Voir tous les détails" at bounding box center [1270, 307] width 41 height 18
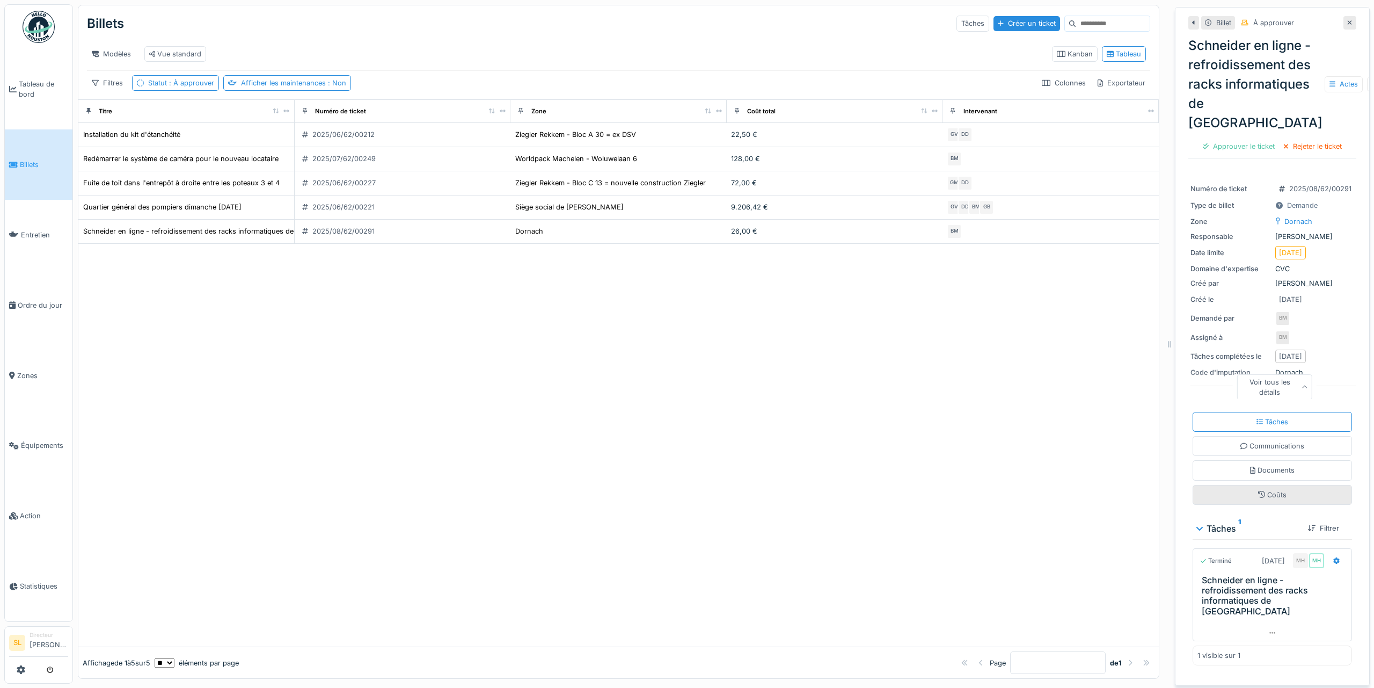
click at [1268, 499] on font "Coûts" at bounding box center [1277, 495] width 19 height 8
click at [1239, 154] on div "Approuver le ticket" at bounding box center [1239, 146] width 81 height 14
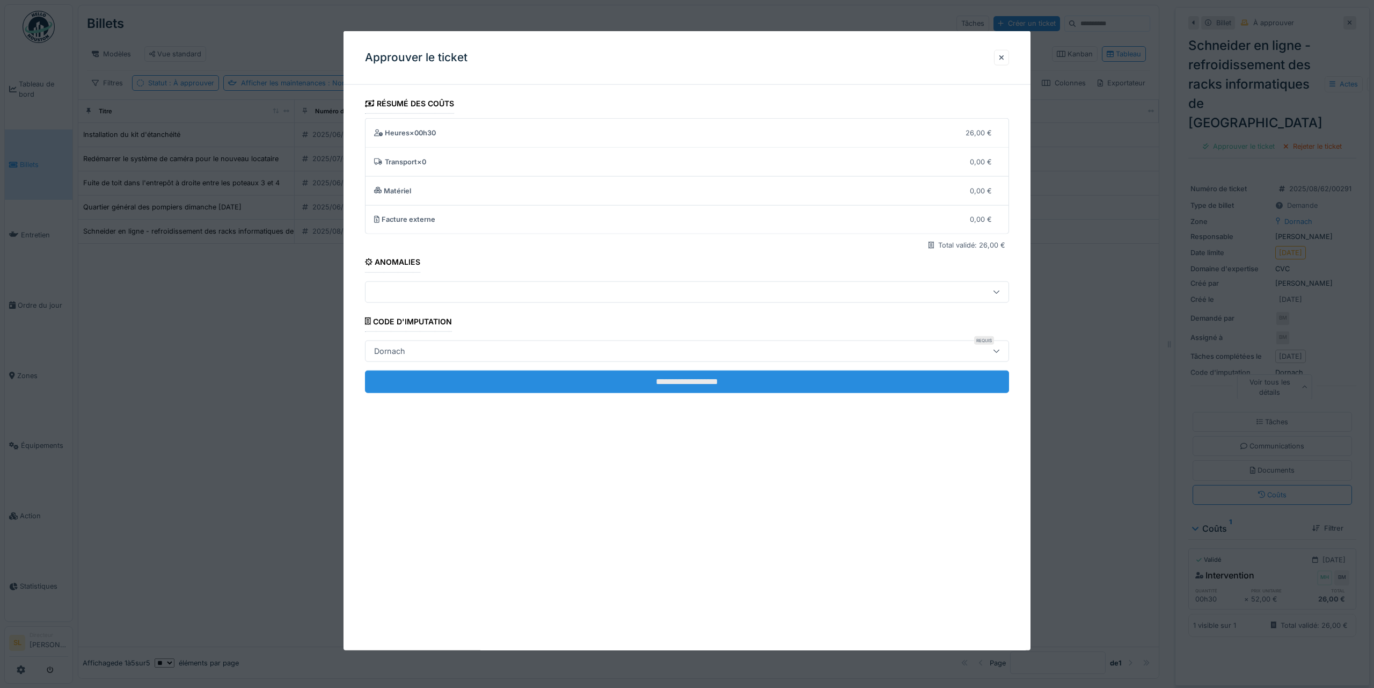
drag, startPoint x: 733, startPoint y: 382, endPoint x: 743, endPoint y: 381, distance: 10.2
click at [733, 382] on input "**********" at bounding box center [687, 381] width 644 height 23
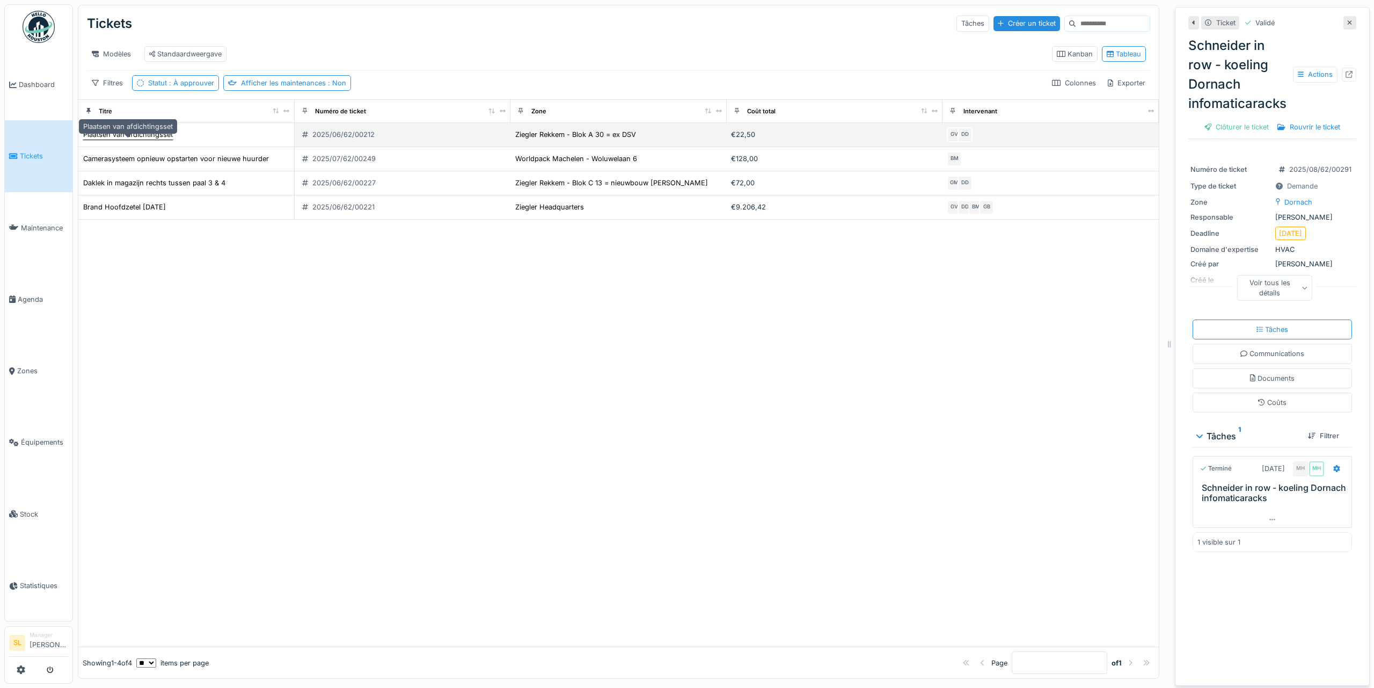
click at [145, 140] on div "Plaatsen van afdichtingsset" at bounding box center [128, 134] width 90 height 10
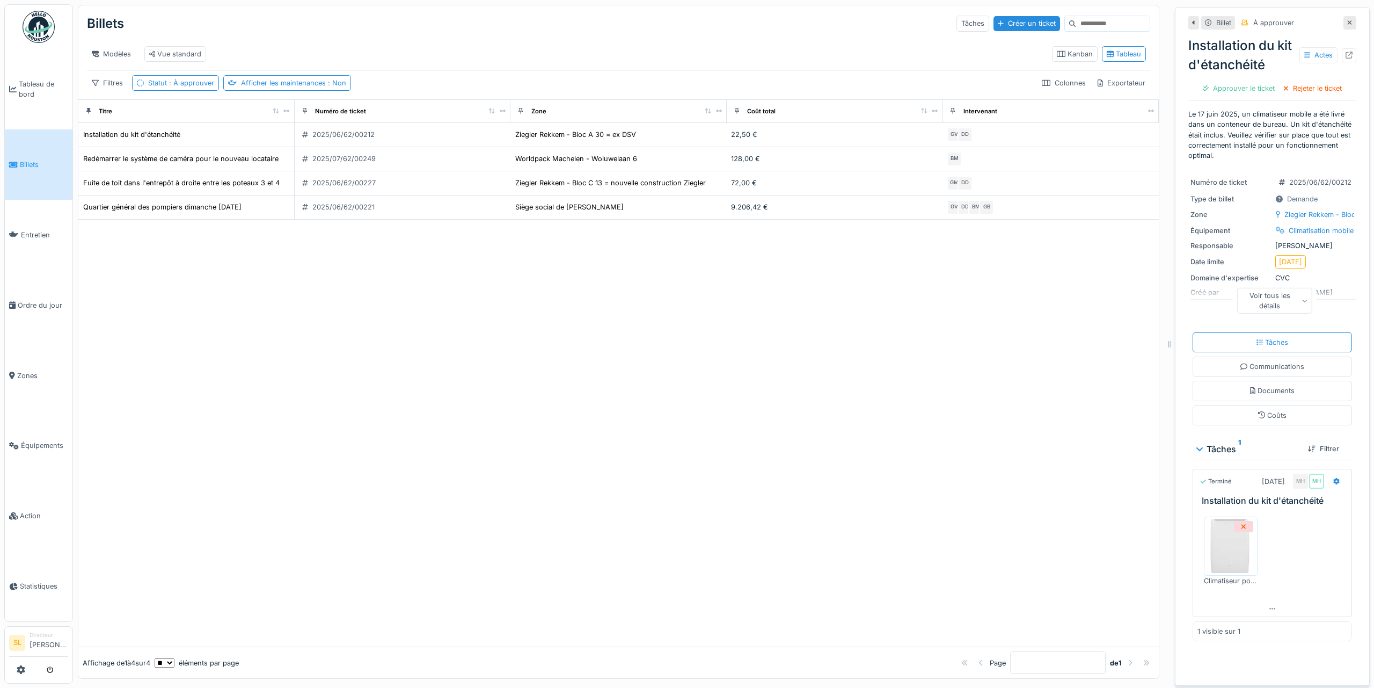
scroll to position [8, 0]
click at [1221, 535] on img at bounding box center [1231, 546] width 48 height 54
click at [1264, 410] on div "Coûts" at bounding box center [1272, 415] width 28 height 10
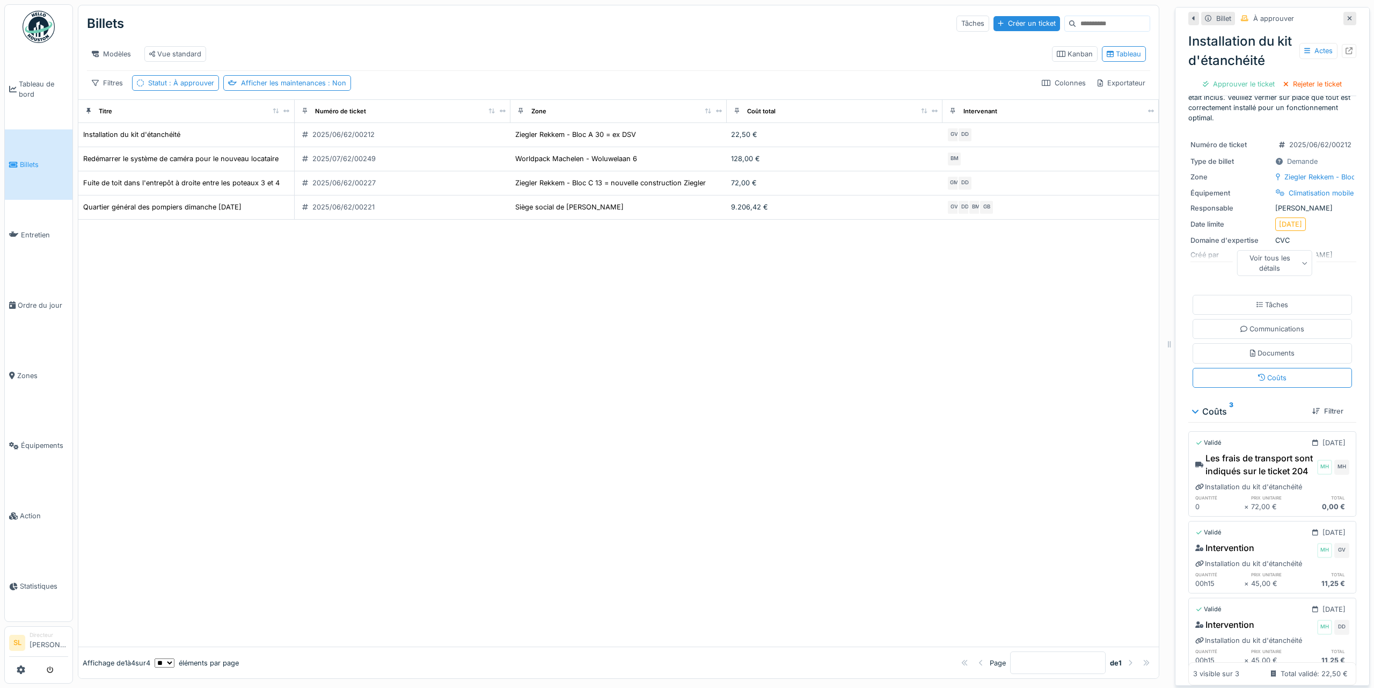
scroll to position [0, 0]
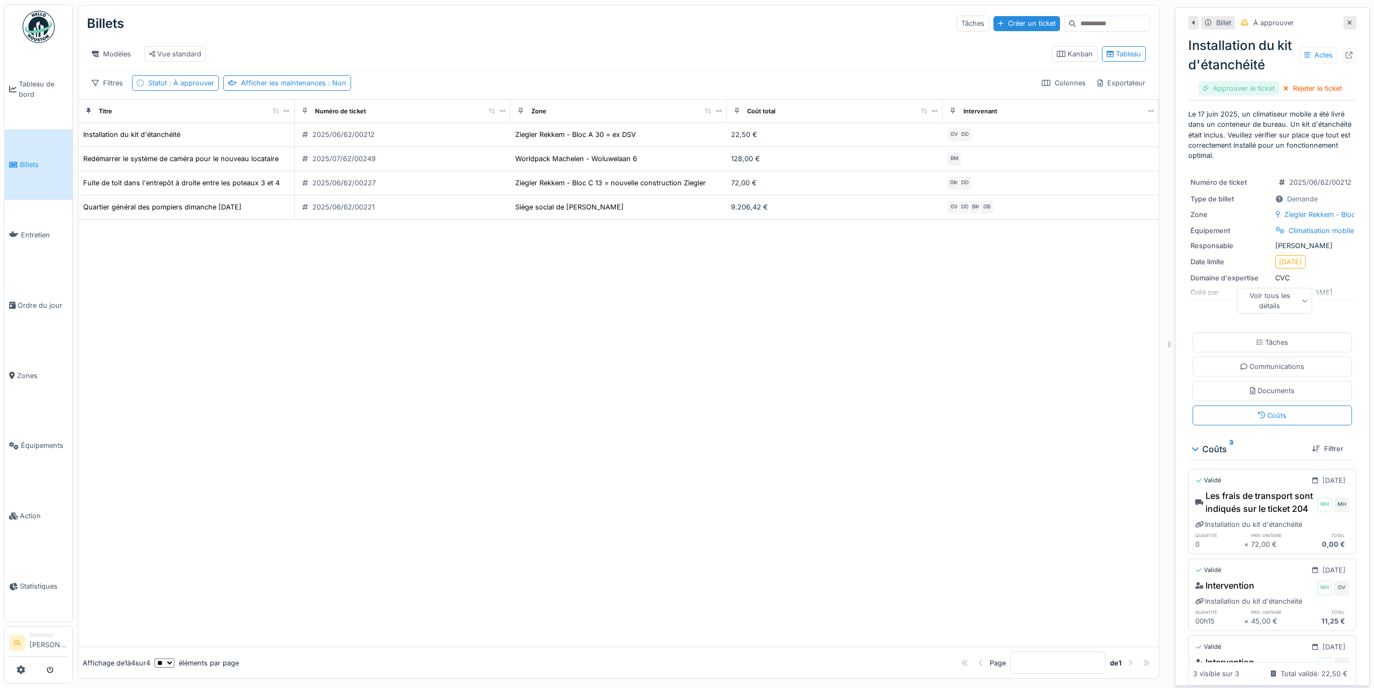
click at [1218, 81] on div "Approuver le ticket" at bounding box center [1239, 88] width 81 height 14
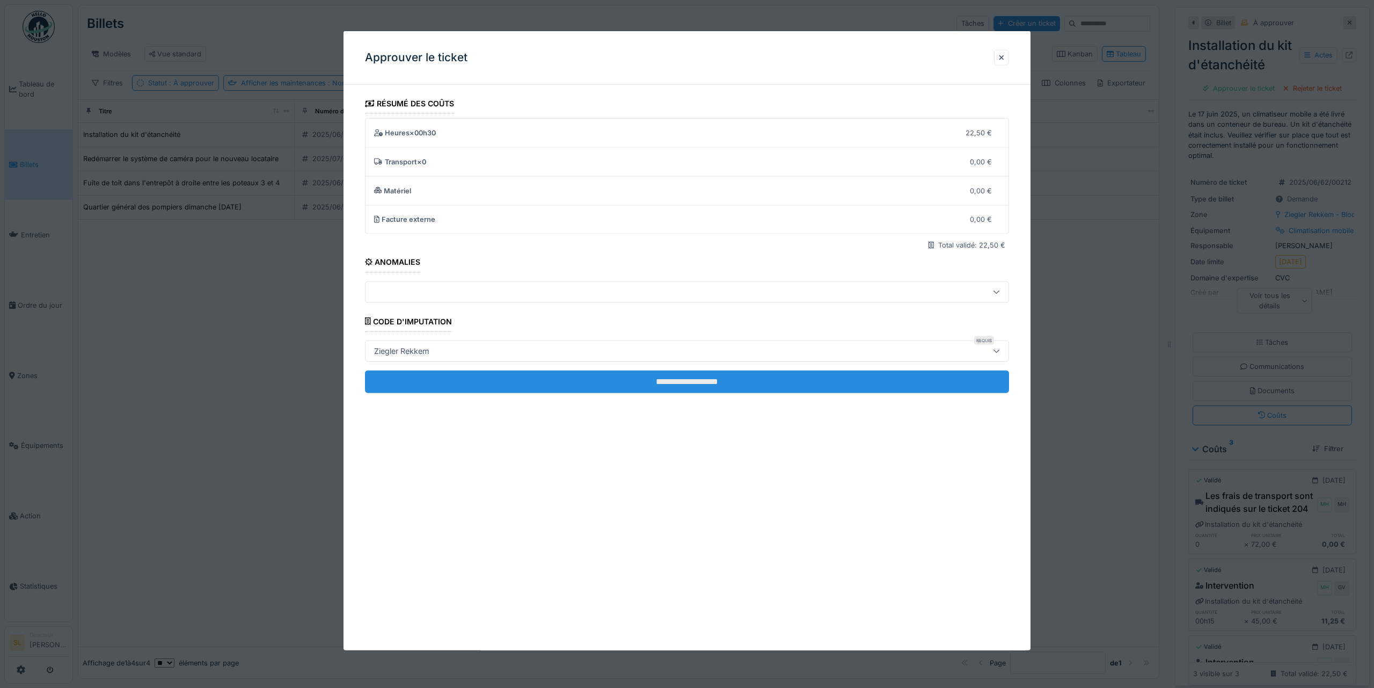
click at [790, 389] on input "**********" at bounding box center [687, 381] width 644 height 23
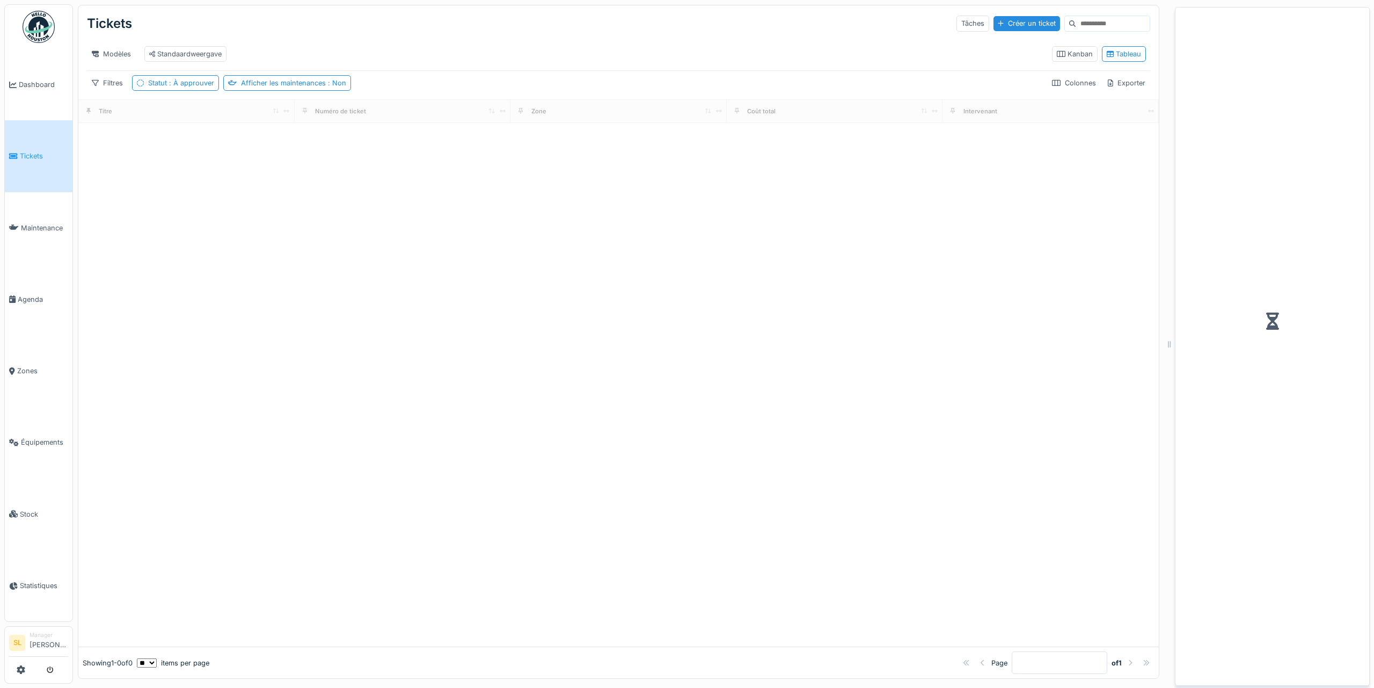
scroll to position [8, 0]
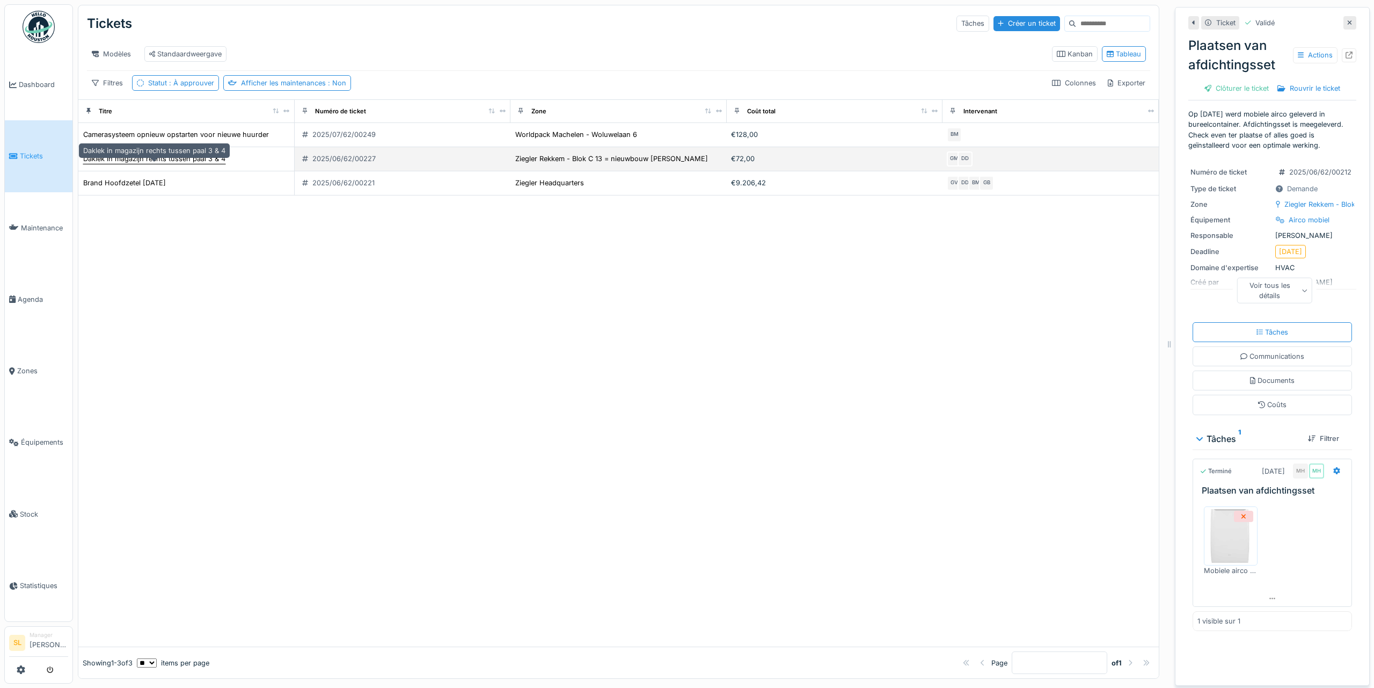
click at [186, 161] on div "Daklek in magazijn rechts tussen paal 3 & 4" at bounding box center [154, 159] width 142 height 10
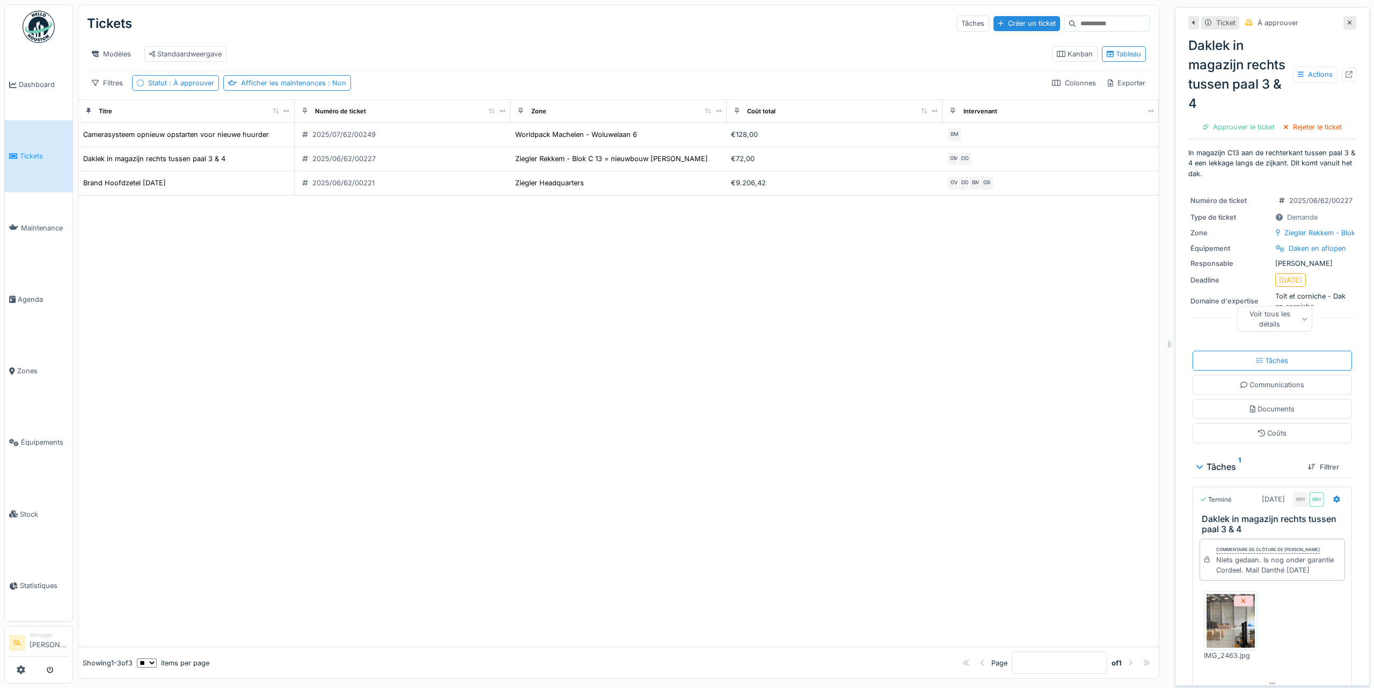
click at [1270, 311] on div "Voir tous les détails" at bounding box center [1275, 318] width 76 height 26
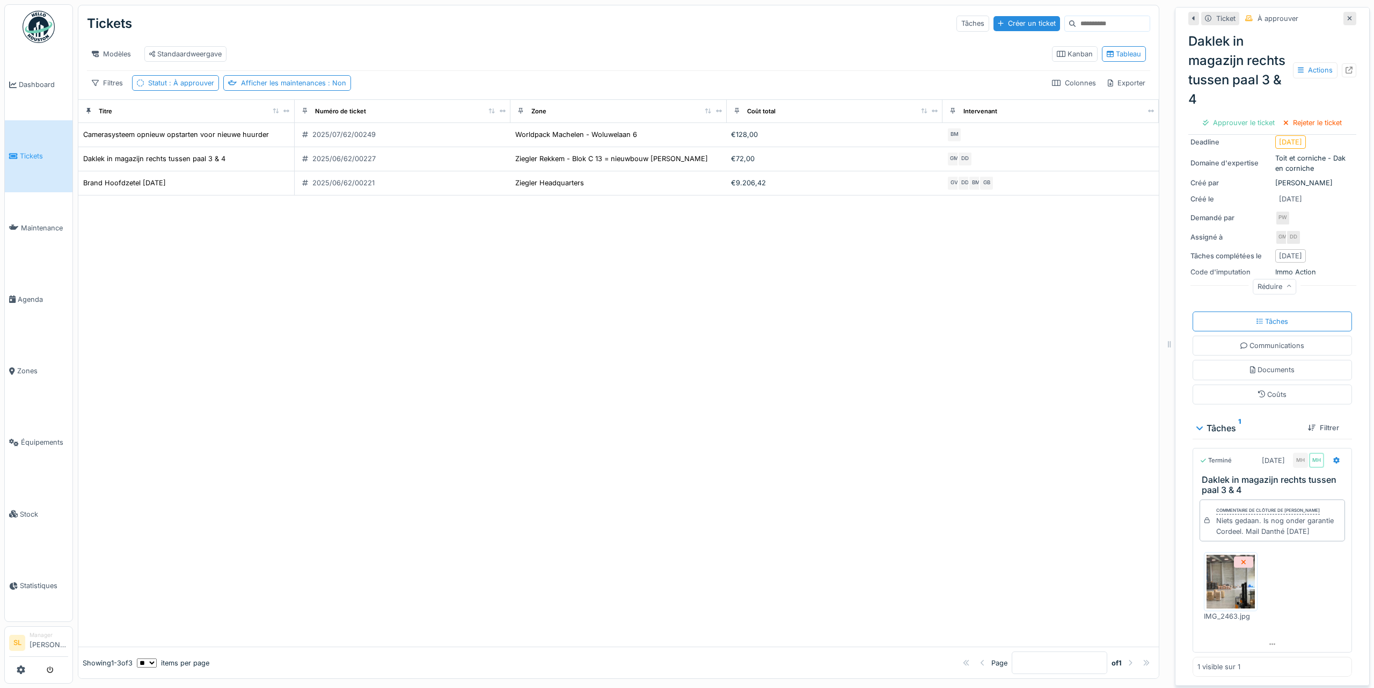
scroll to position [151, 0]
click at [1287, 115] on div "Rejeter le ticket" at bounding box center [1312, 122] width 67 height 14
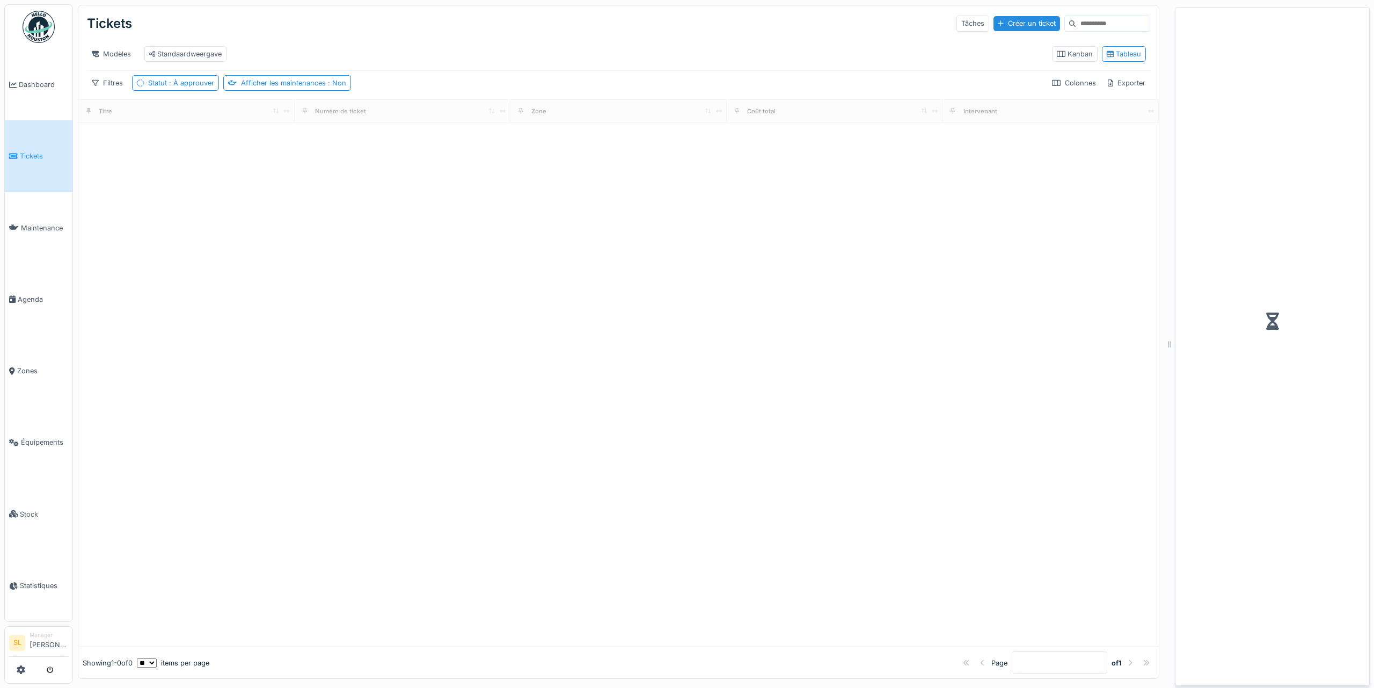
scroll to position [8, 0]
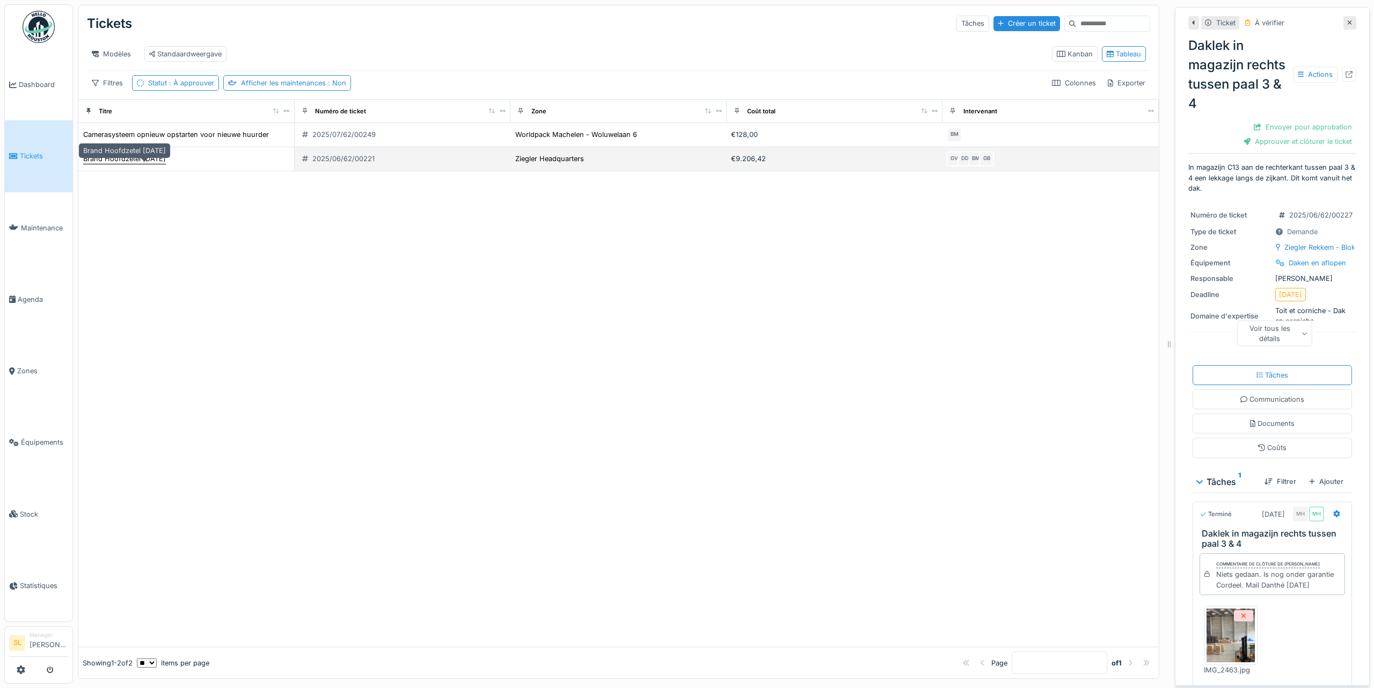
click at [166, 163] on div "Brand Hoofdzetel [DATE]" at bounding box center [124, 159] width 83 height 10
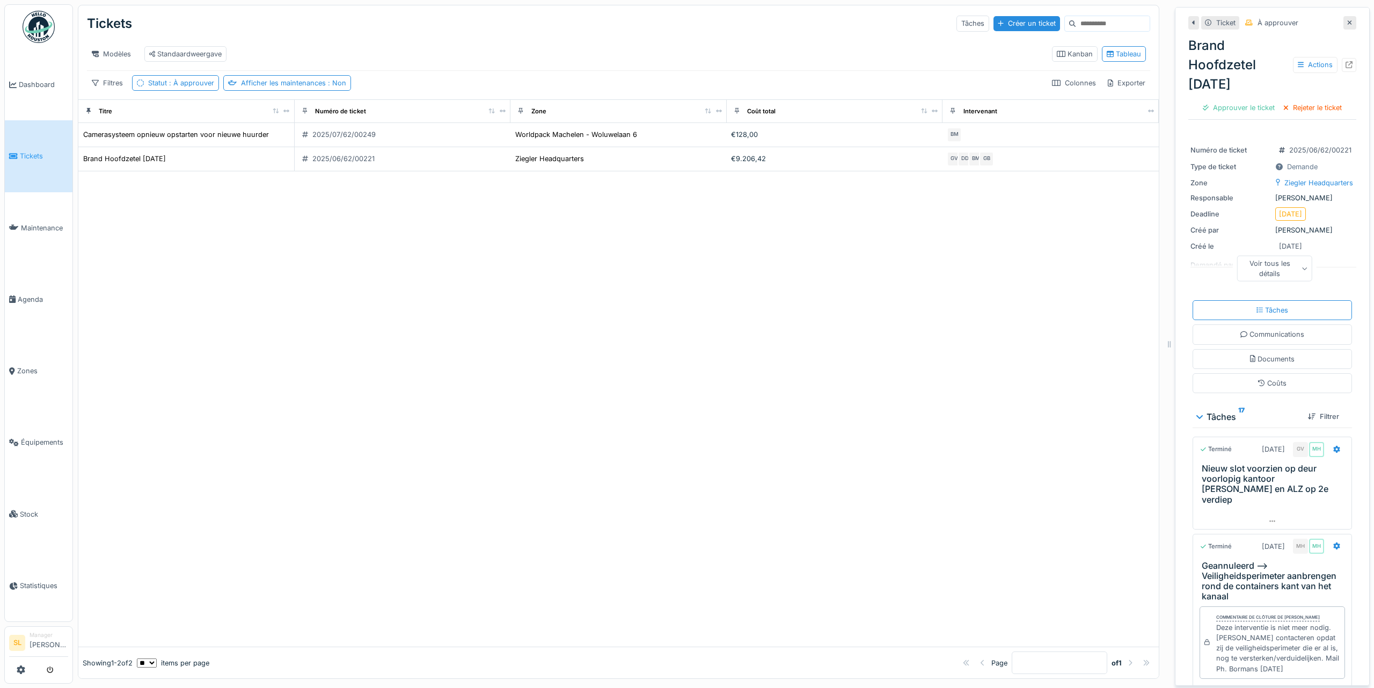
click at [36, 160] on link "Tickets" at bounding box center [39, 155] width 68 height 71
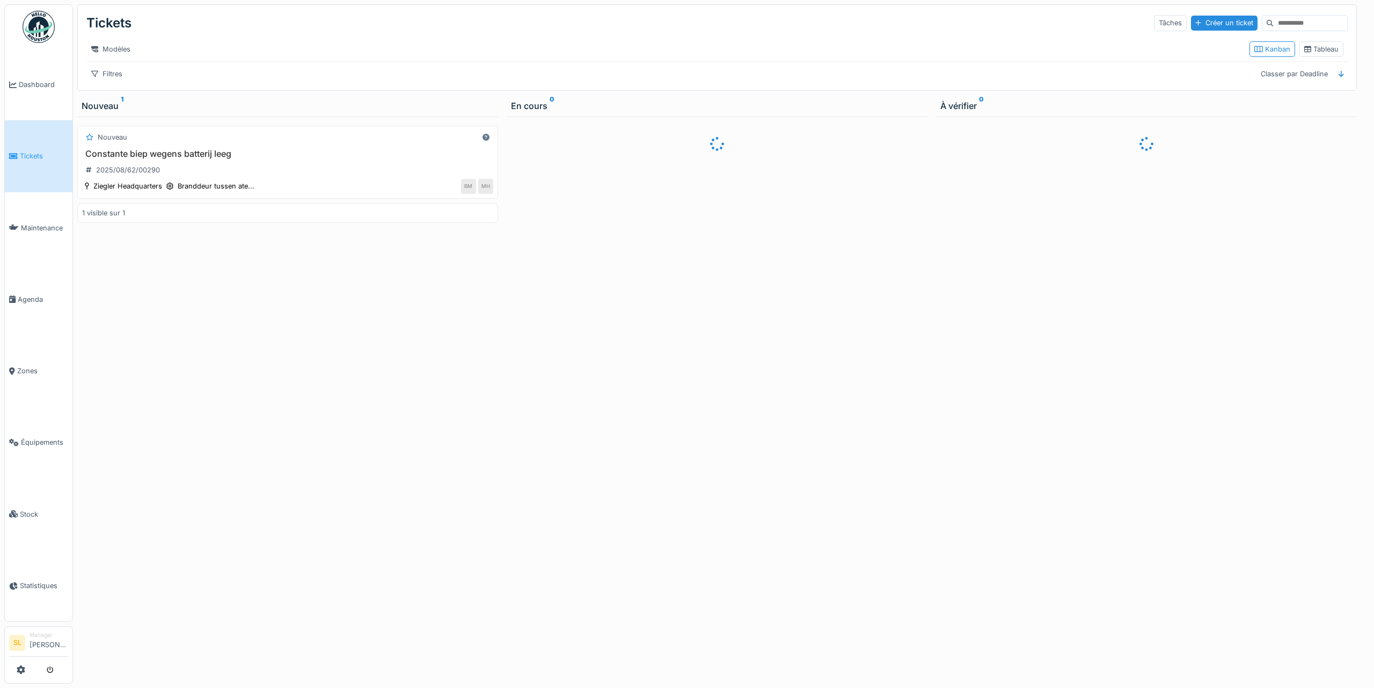
click at [1287, 30] on input at bounding box center [1311, 23] width 74 height 15
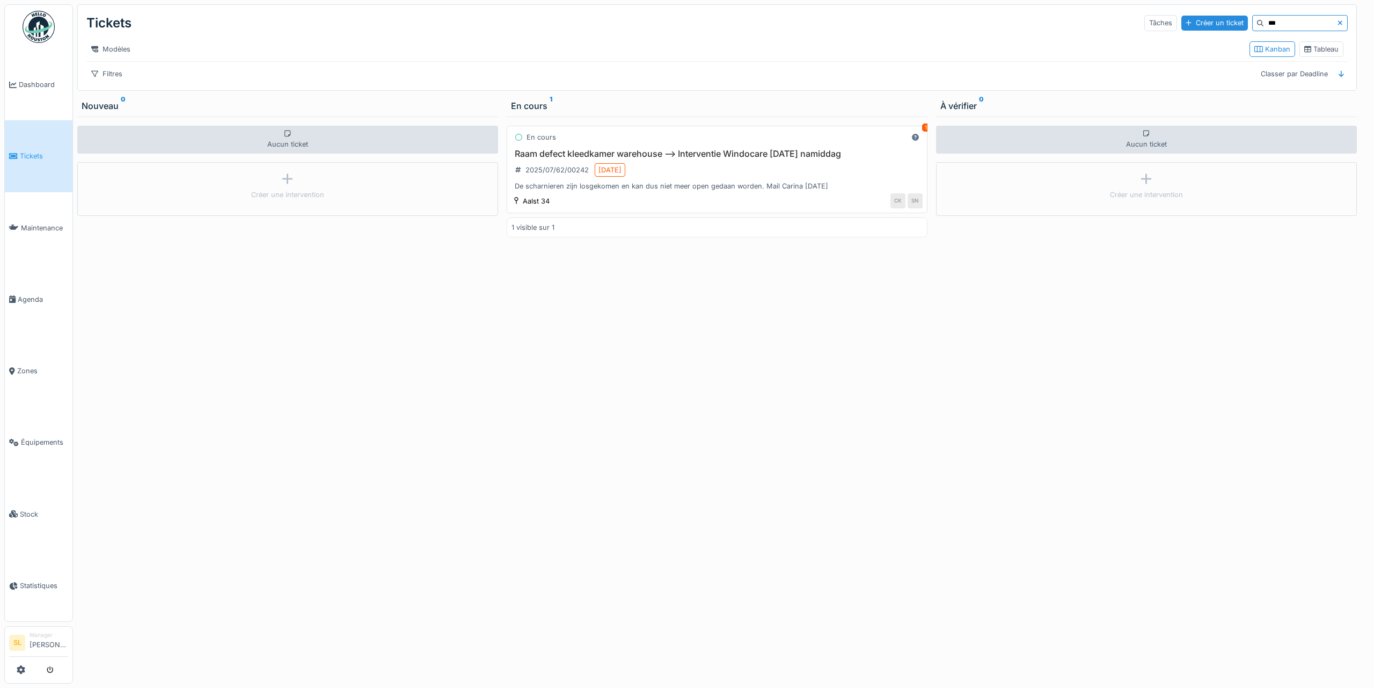
type input "***"
click at [696, 168] on div "Raam defect kleedkamer warehouse --> Interventie Windocare 17.07.2025 namiddag …" at bounding box center [717, 170] width 411 height 43
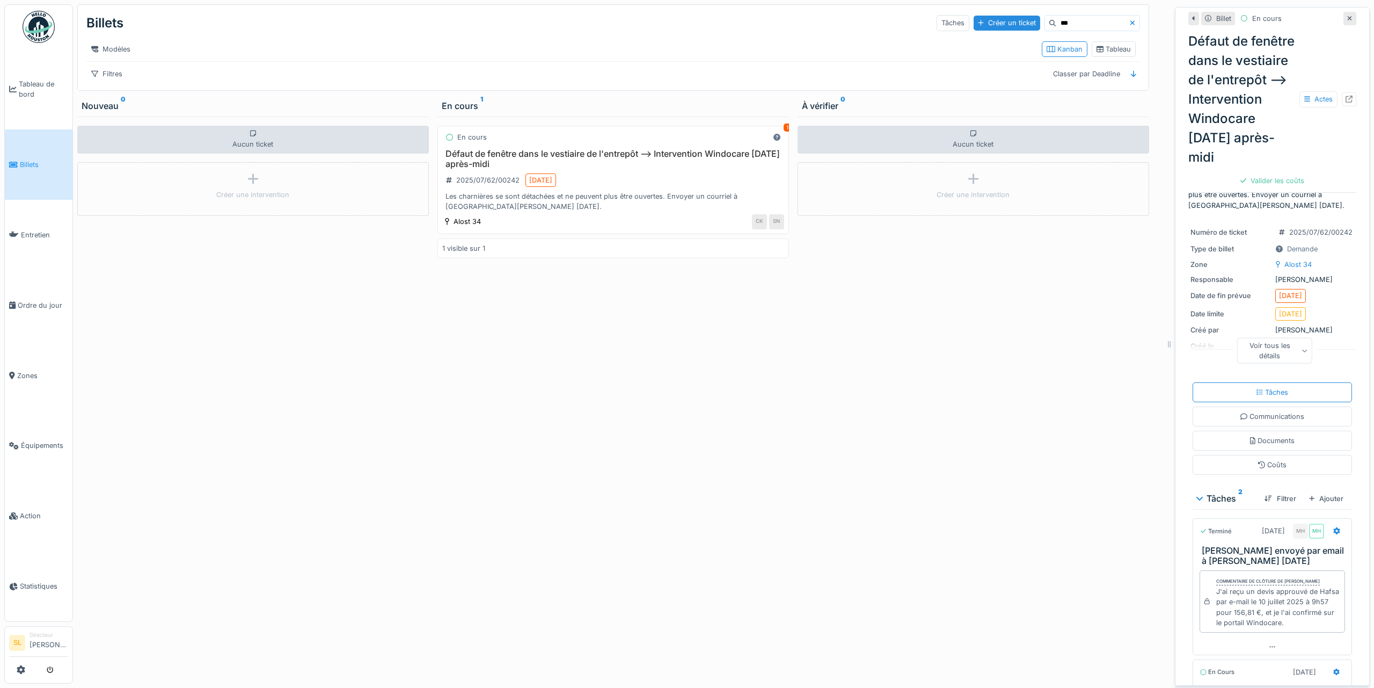
scroll to position [27, 0]
click at [34, 88] on span "Tableau de bord" at bounding box center [43, 89] width 49 height 20
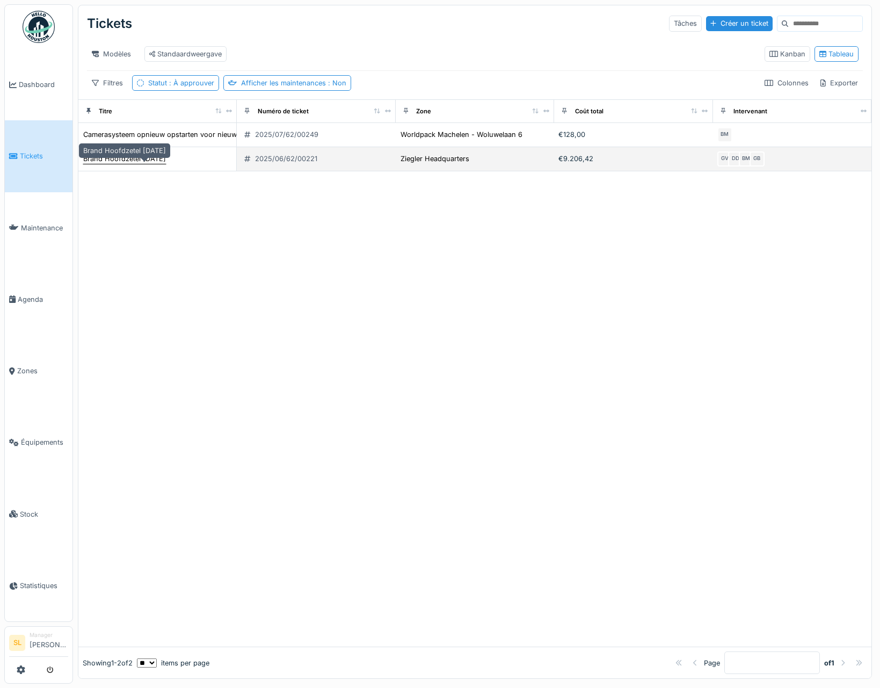
click at [166, 163] on div "Brand Hoofdzetel [DATE]" at bounding box center [124, 159] width 83 height 10
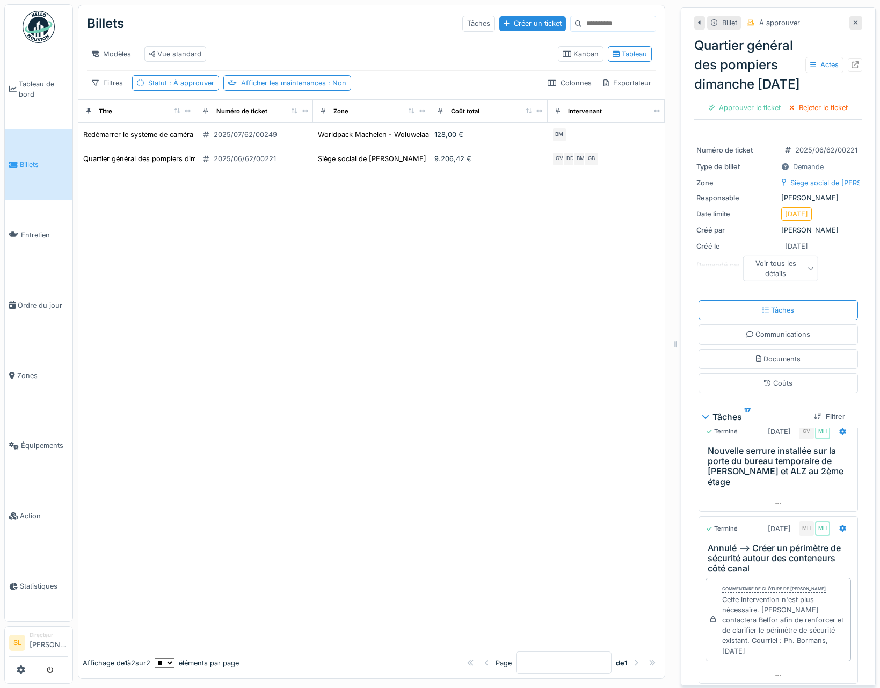
scroll to position [21, 0]
click at [774, 482] on font "Nouvelle serrure installée sur la porte du bureau temporaire de [PERSON_NAME] e…" at bounding box center [776, 462] width 136 height 42
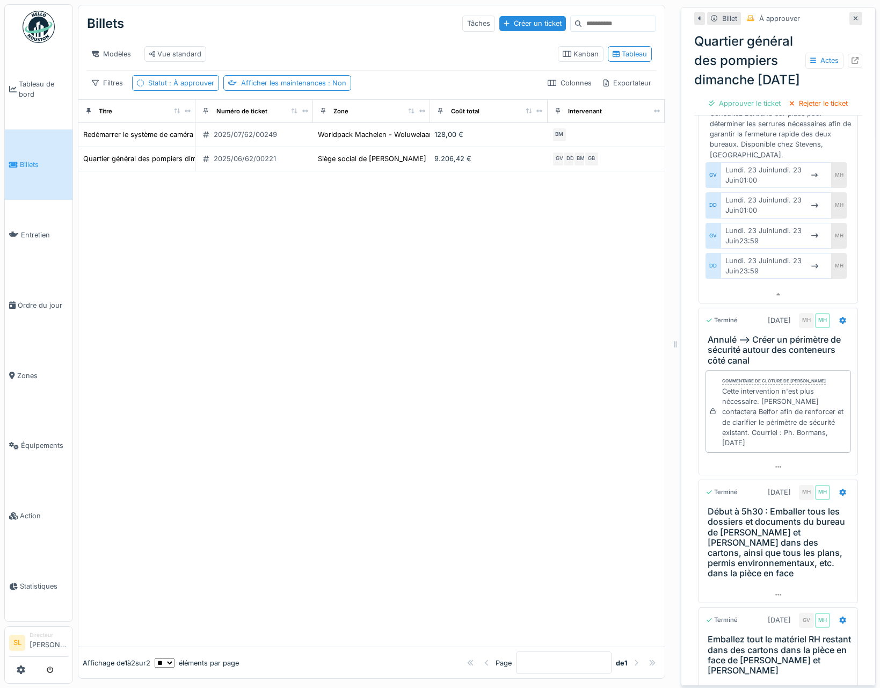
scroll to position [106, 0]
